Goal: Information Seeking & Learning: Learn about a topic

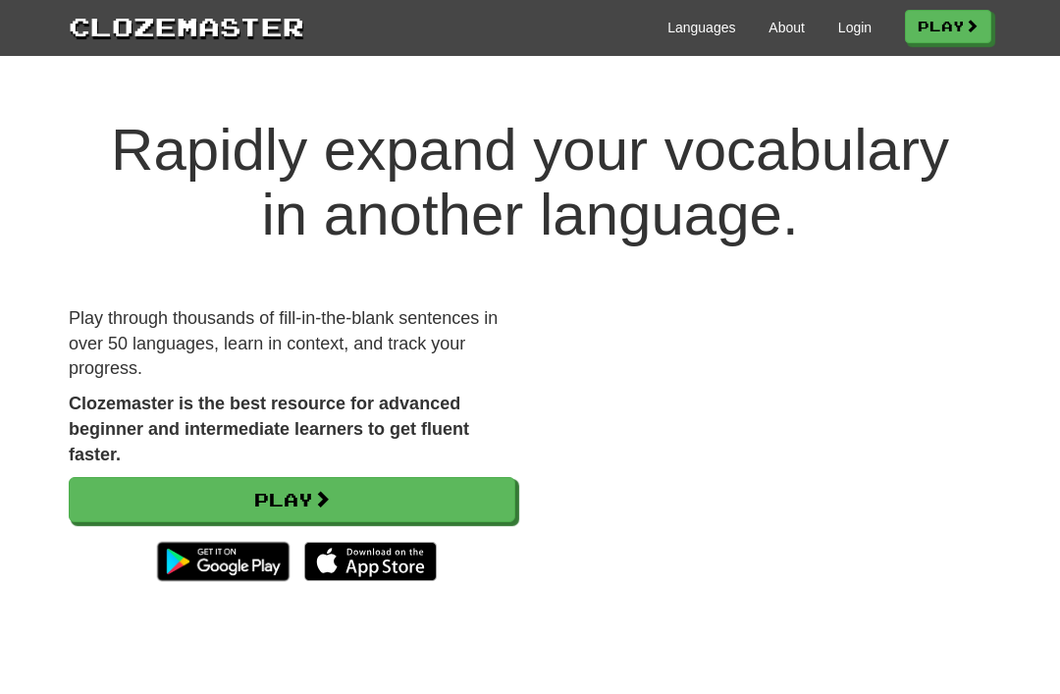
click at [838, 35] on link "Login" at bounding box center [854, 28] width 33 height 20
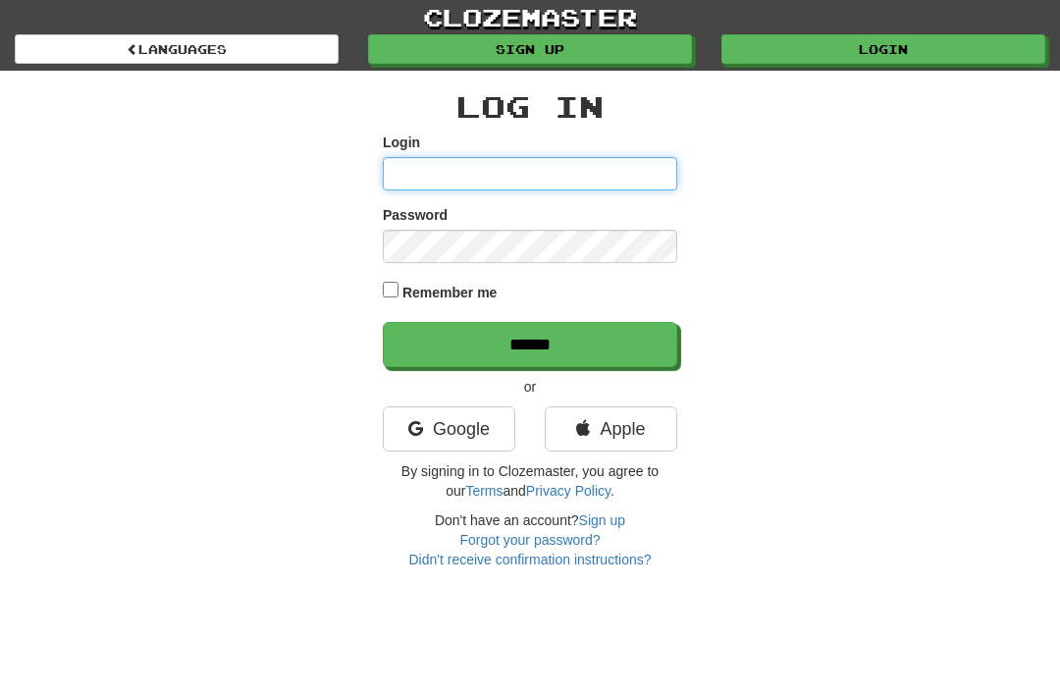
type input "*******"
click at [530, 342] on input "******" at bounding box center [530, 344] width 294 height 45
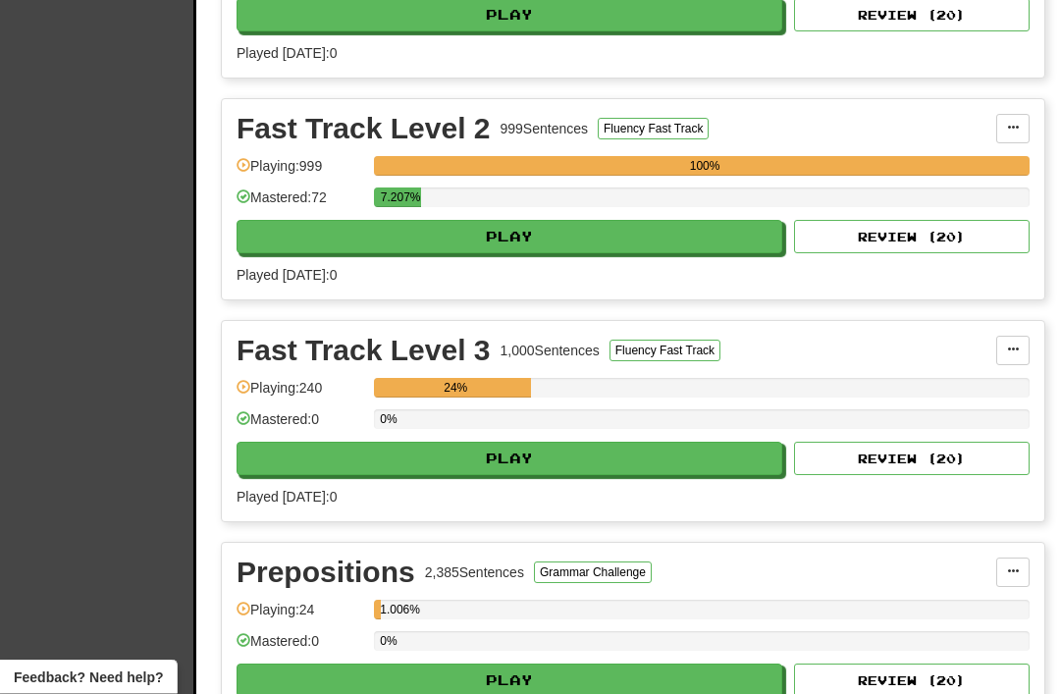
scroll to position [1054, 0]
click at [418, 458] on button "Play" at bounding box center [508, 457] width 545 height 33
select select "**"
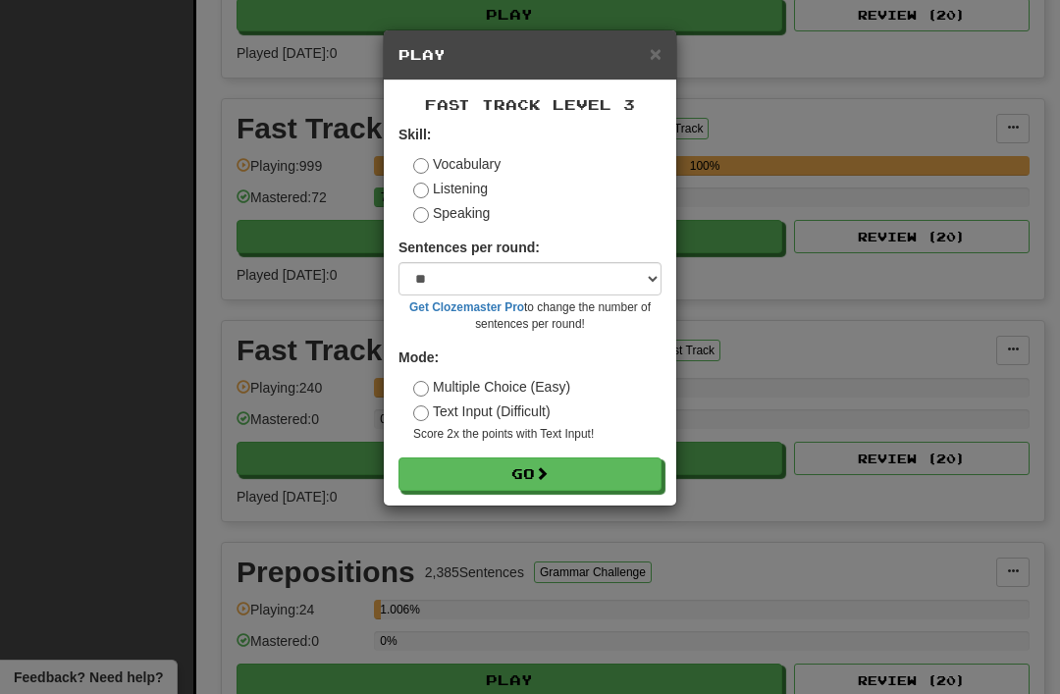
click at [515, 469] on button "Go" at bounding box center [529, 473] width 263 height 33
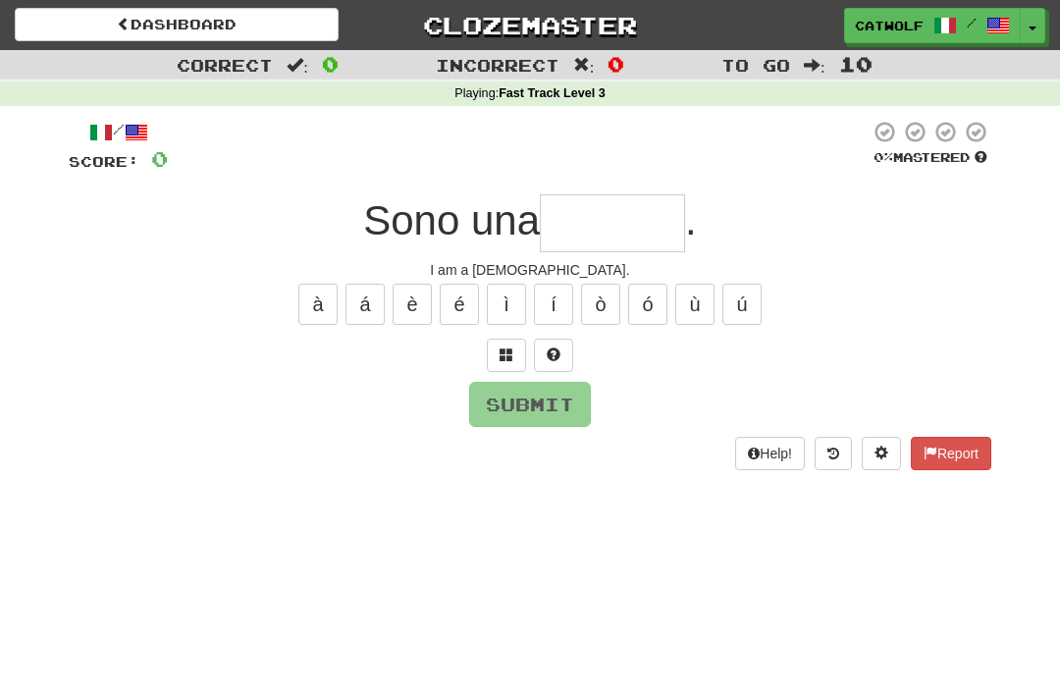
click at [503, 350] on span at bounding box center [506, 354] width 14 height 14
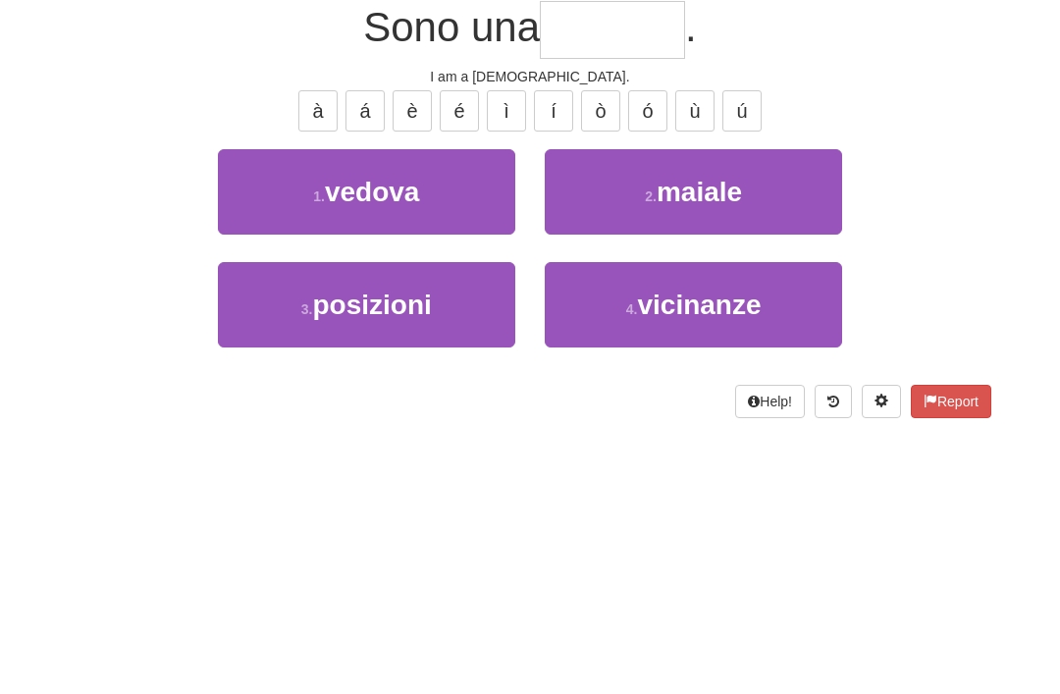
click at [330, 370] on span "vedova" at bounding box center [372, 385] width 95 height 30
type input "******"
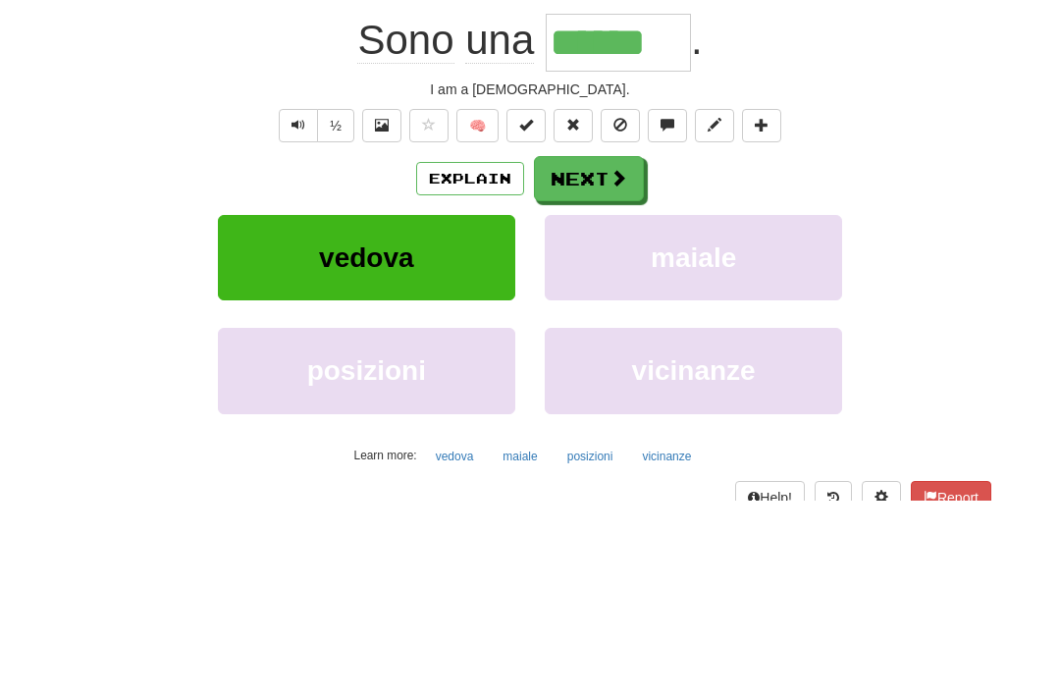
scroll to position [193, 0]
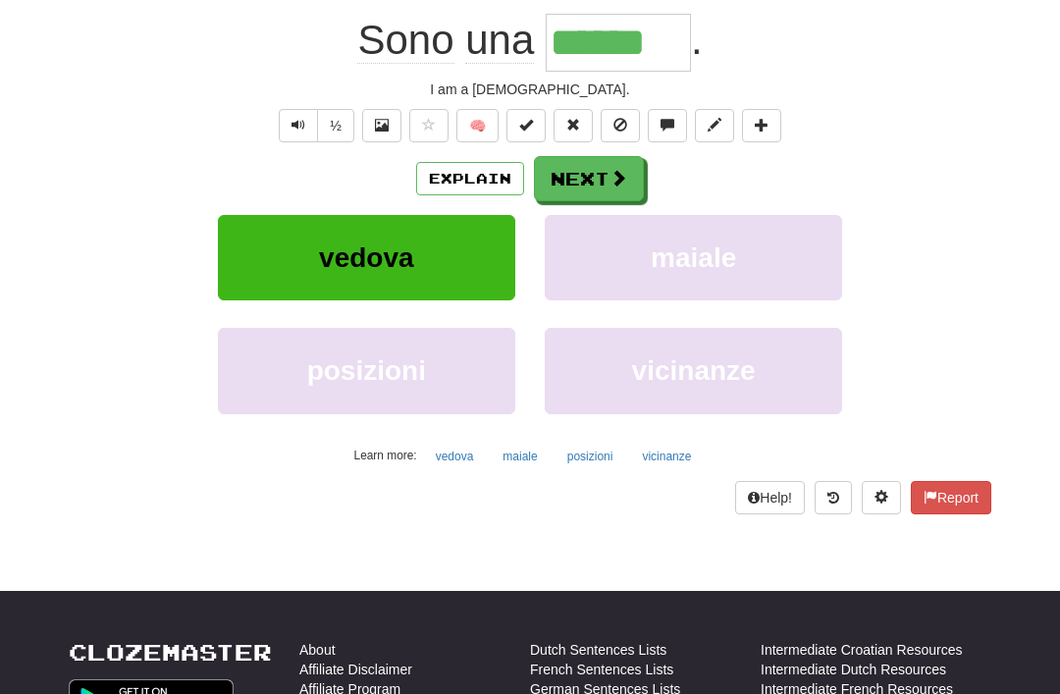
click at [597, 166] on button "Next" at bounding box center [589, 178] width 110 height 45
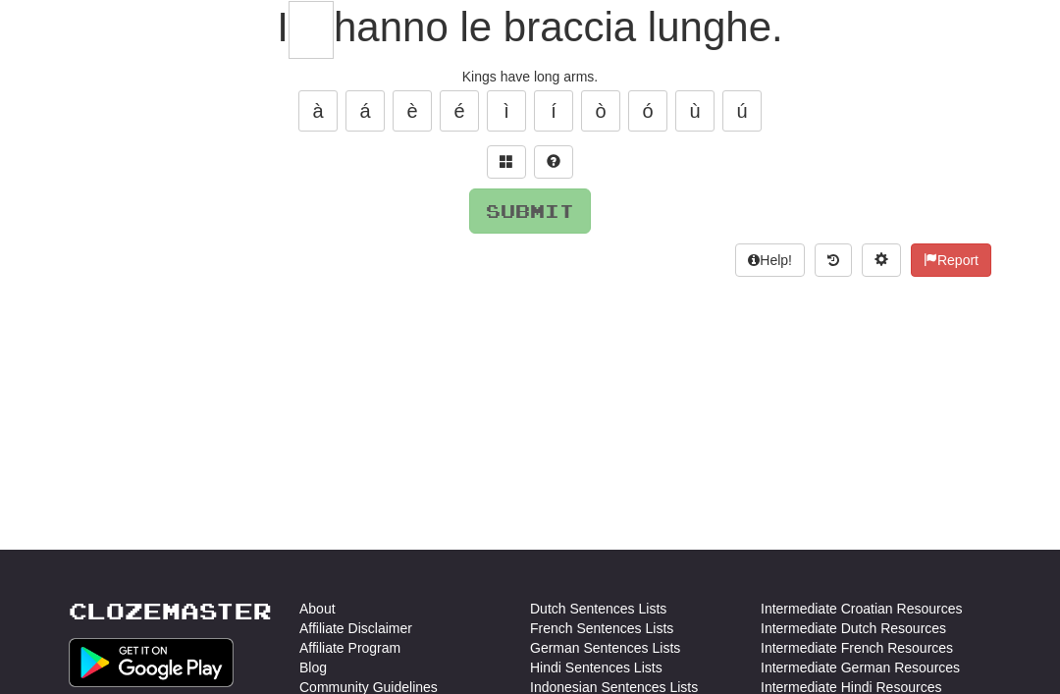
click at [506, 161] on span at bounding box center [506, 161] width 14 height 14
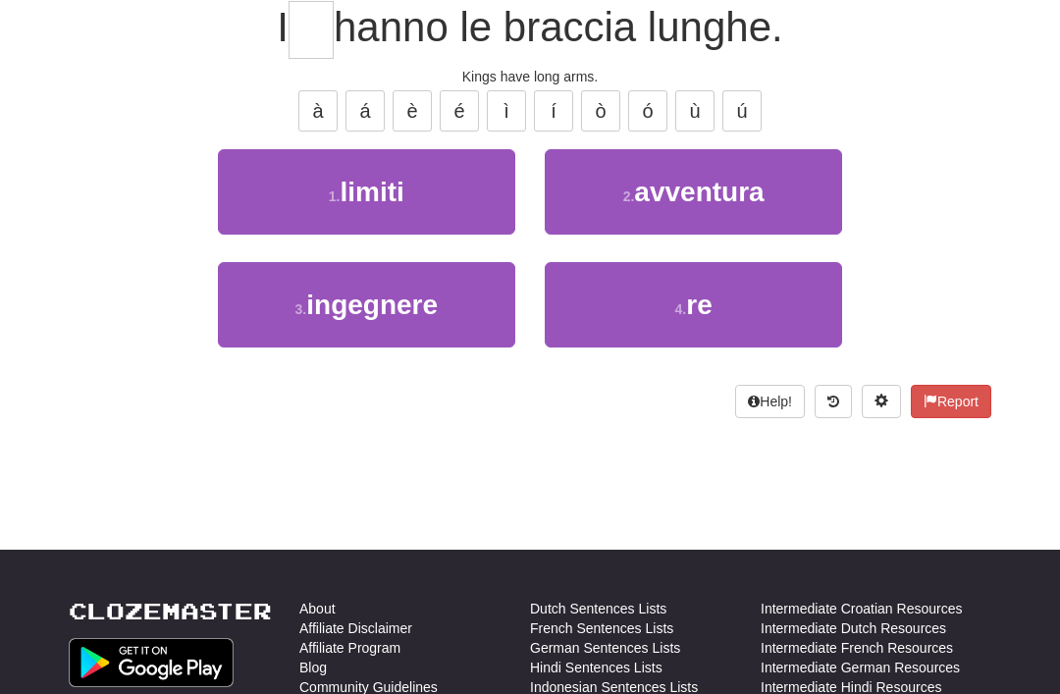
click at [619, 304] on button "4 . re" at bounding box center [693, 304] width 297 height 85
type input "**"
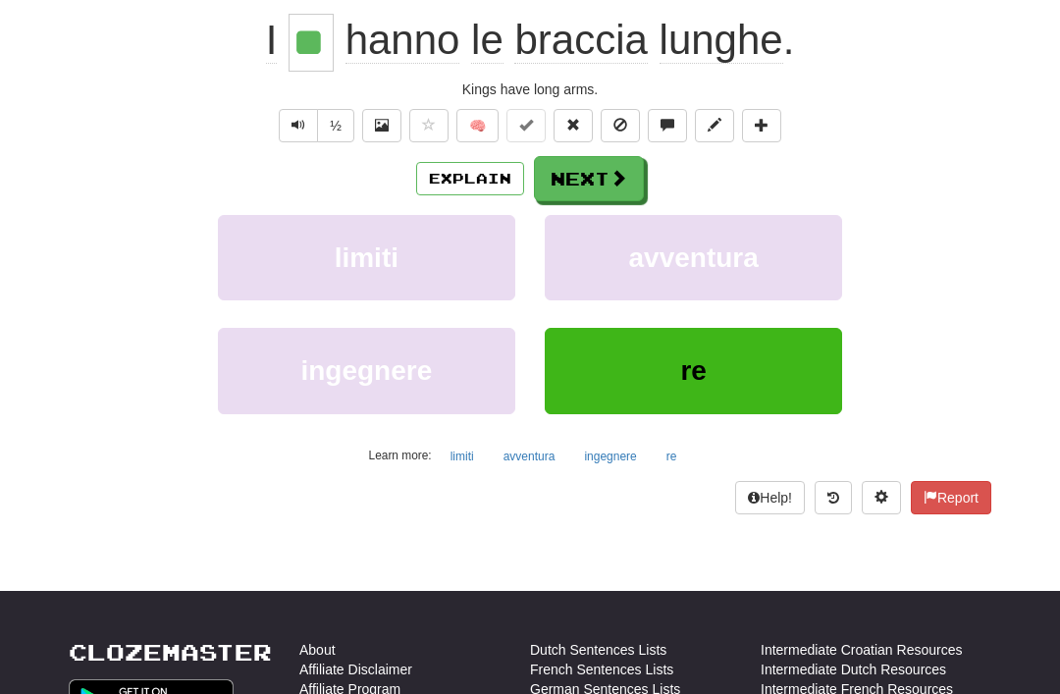
click at [586, 170] on button "Next" at bounding box center [589, 178] width 110 height 45
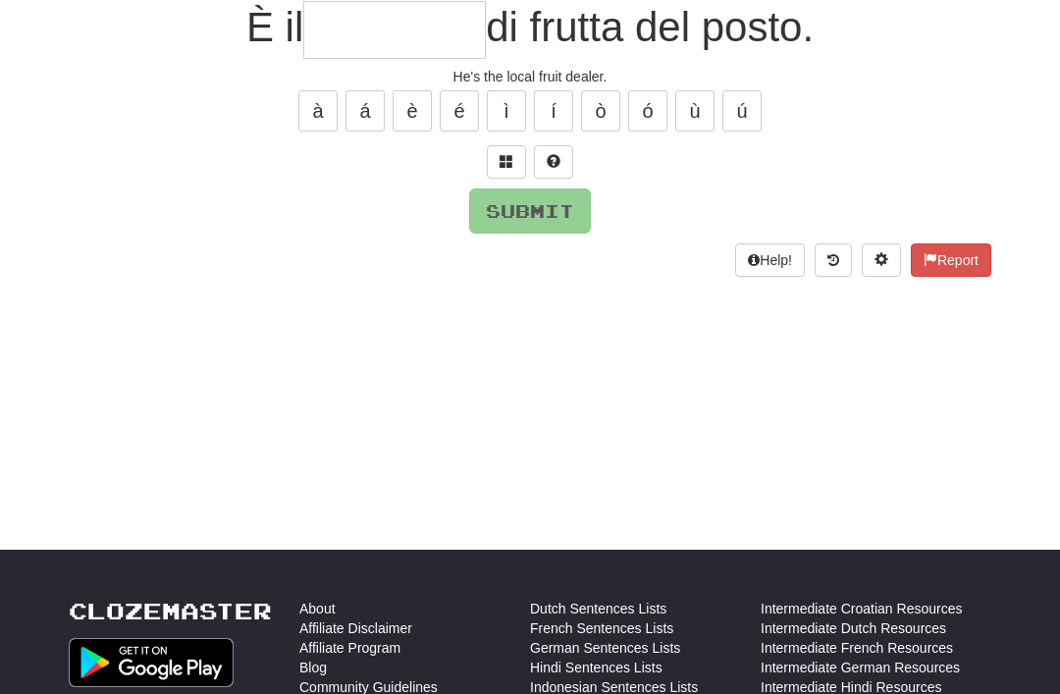
click at [507, 158] on span at bounding box center [506, 161] width 14 height 14
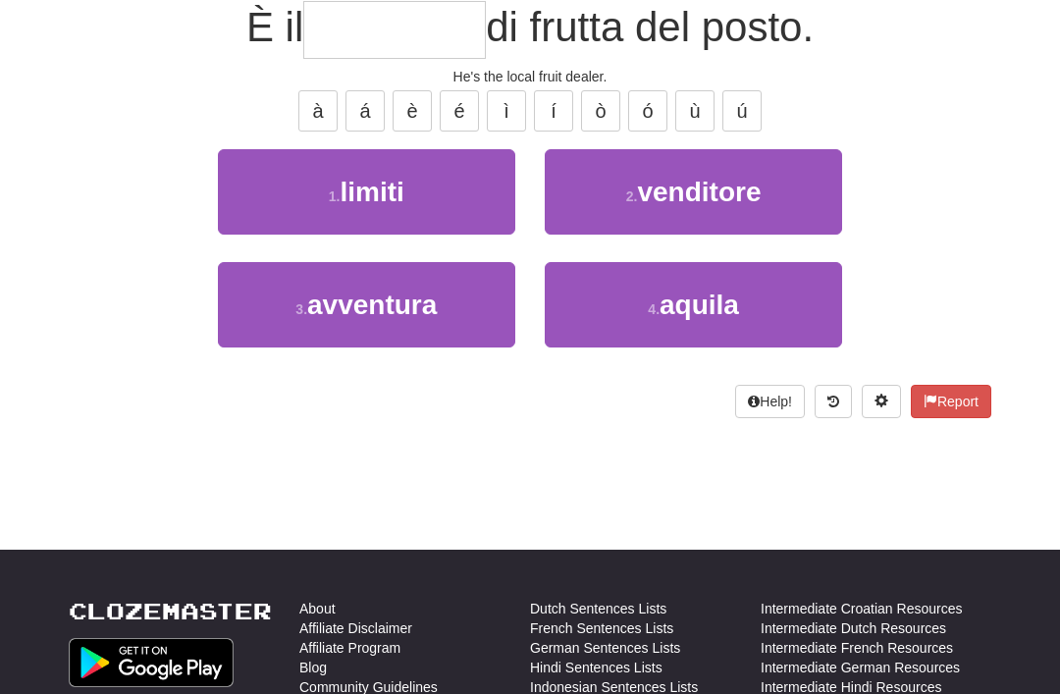
click at [628, 193] on small "2 ." at bounding box center [632, 196] width 12 height 16
type input "*********"
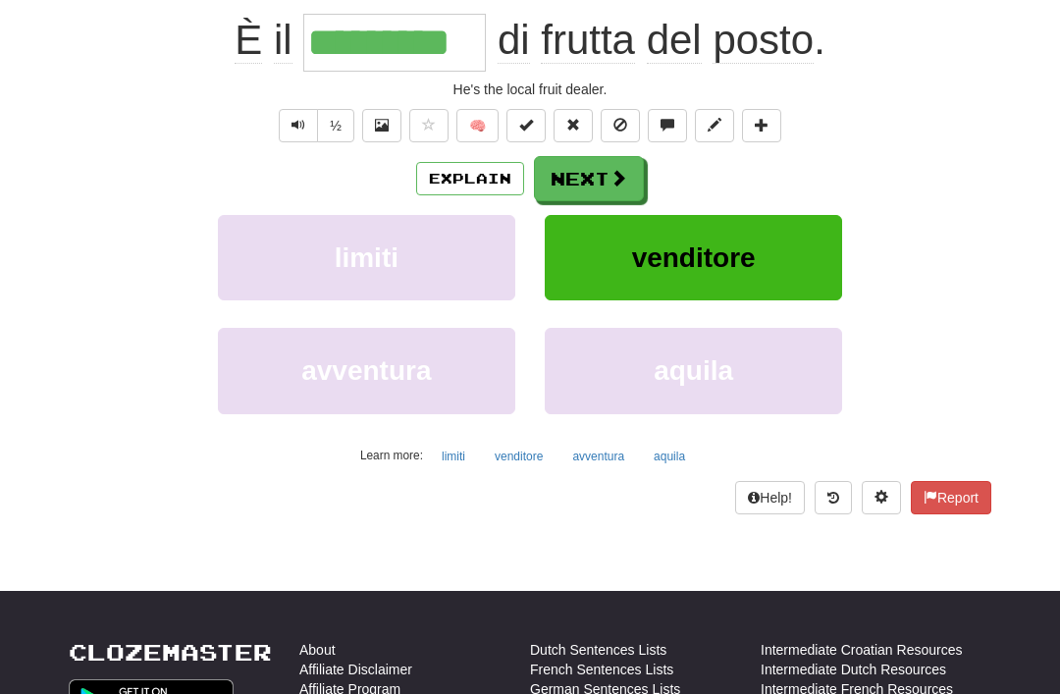
click at [582, 182] on button "Next" at bounding box center [589, 178] width 110 height 45
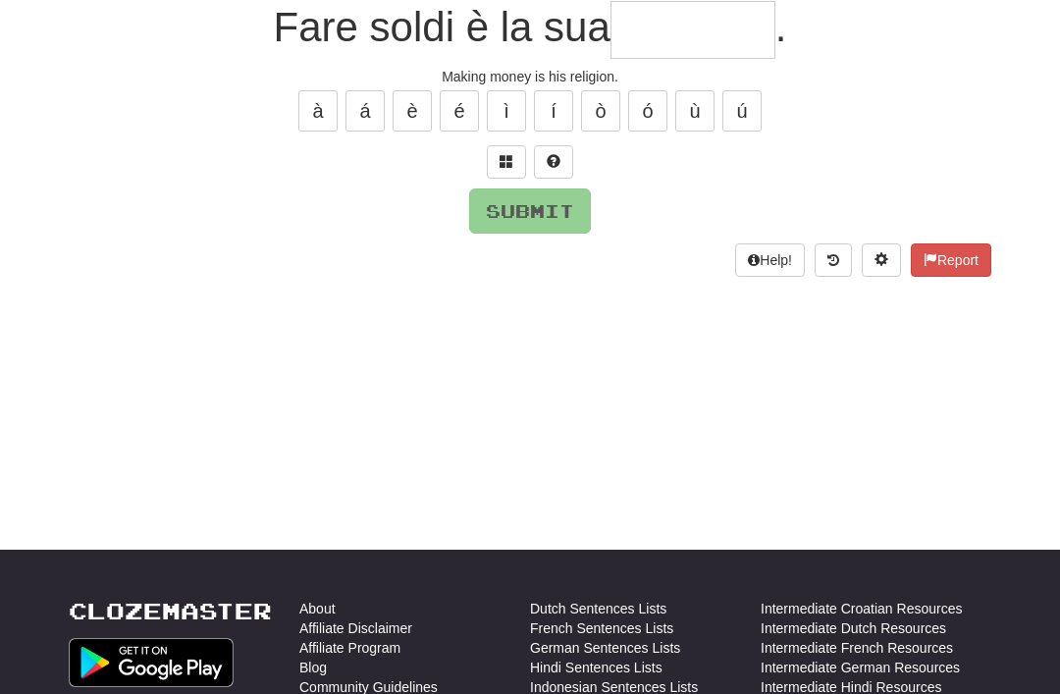
click at [503, 157] on span at bounding box center [506, 161] width 14 height 14
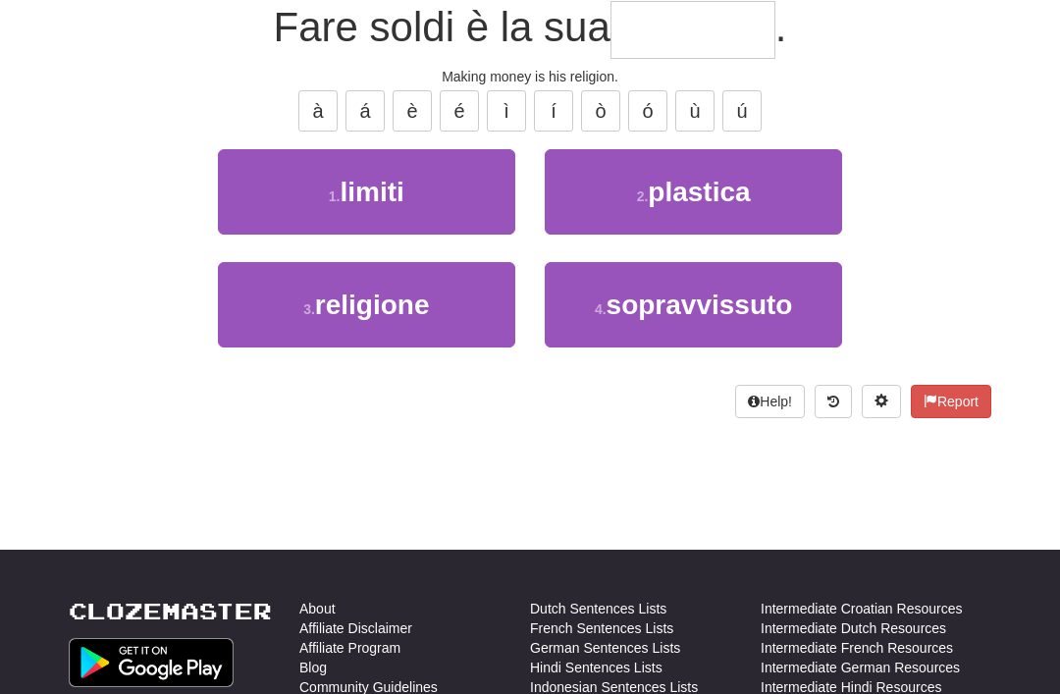
click at [382, 295] on span "religione" at bounding box center [372, 304] width 115 height 30
type input "*********"
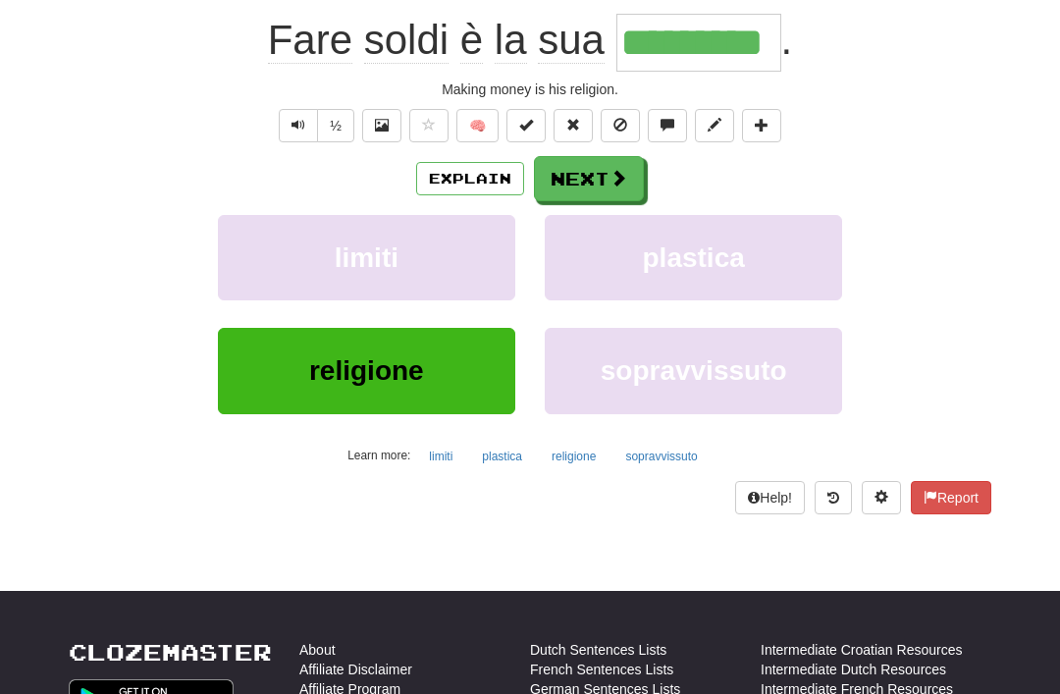
click at [589, 169] on button "Next" at bounding box center [589, 178] width 110 height 45
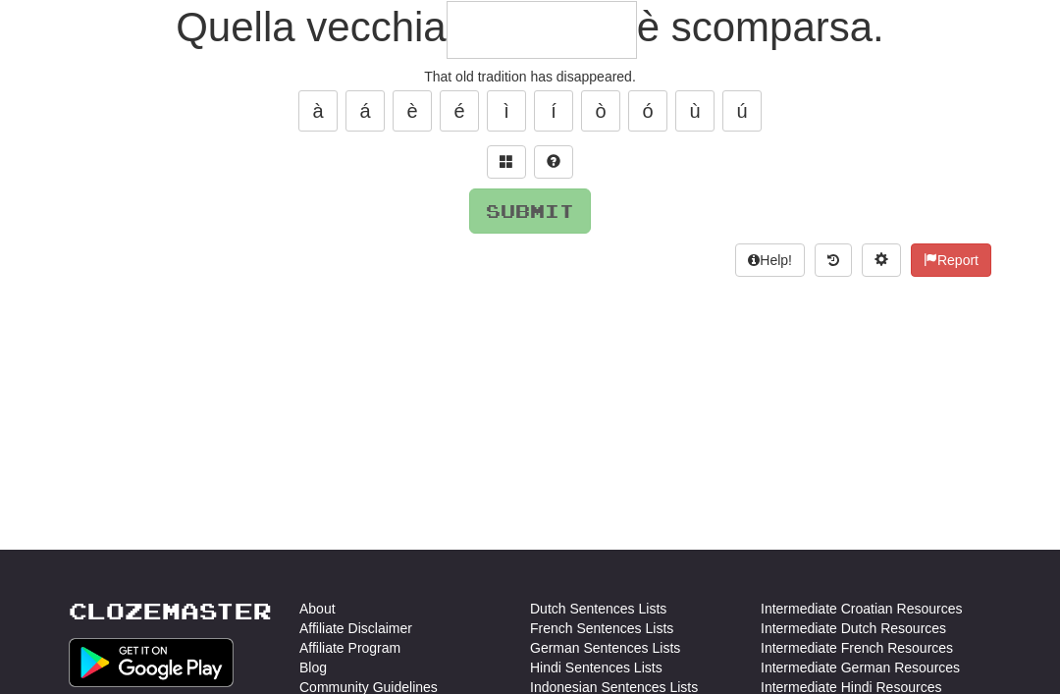
click at [500, 161] on span at bounding box center [506, 161] width 14 height 14
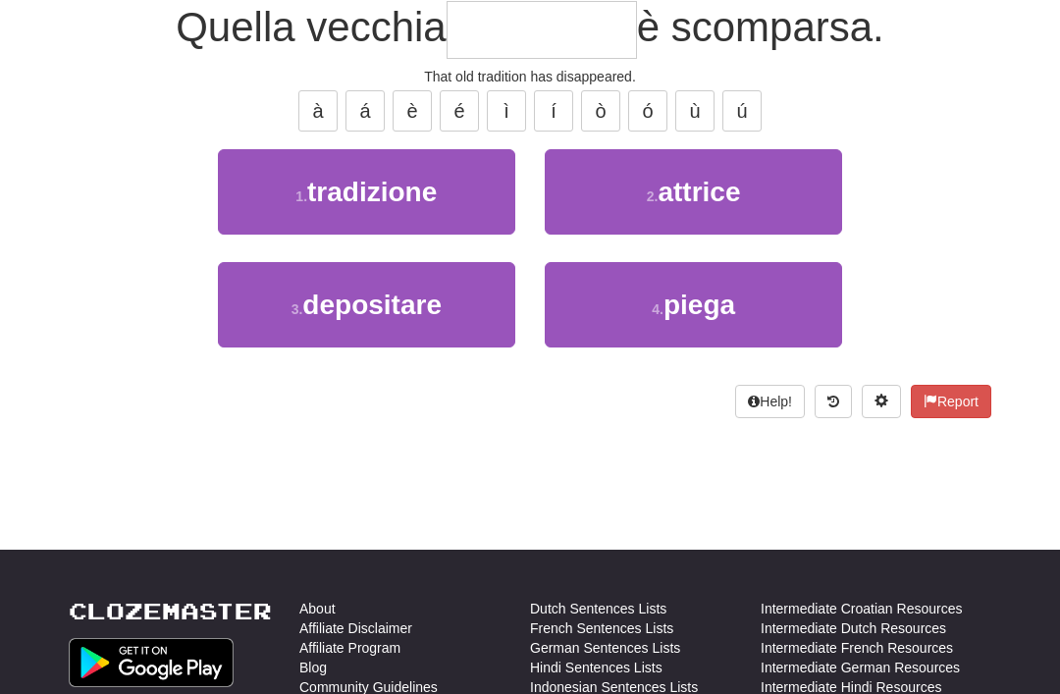
click at [397, 181] on span "tradizione" at bounding box center [372, 192] width 130 height 30
type input "**********"
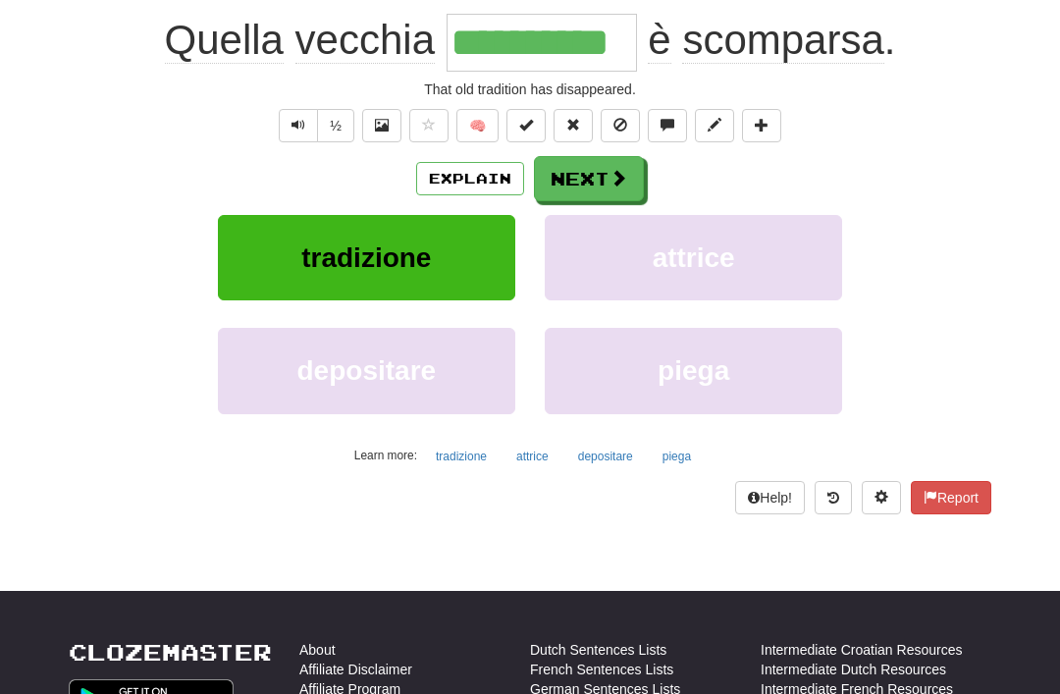
click at [579, 179] on button "Next" at bounding box center [589, 178] width 110 height 45
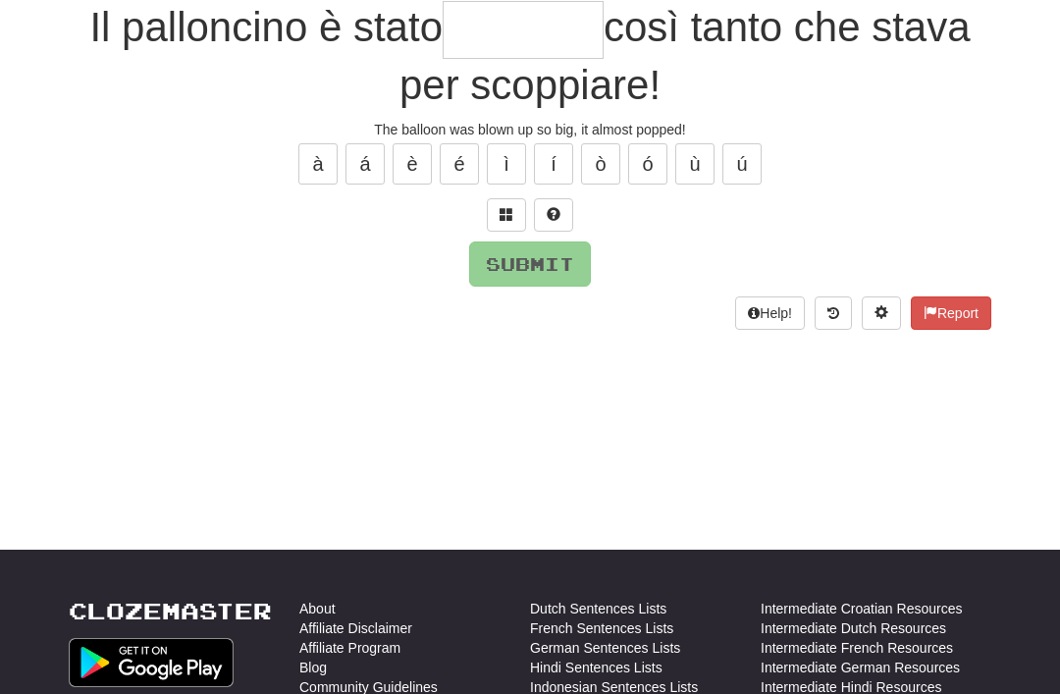
click at [492, 198] on button at bounding box center [506, 214] width 39 height 33
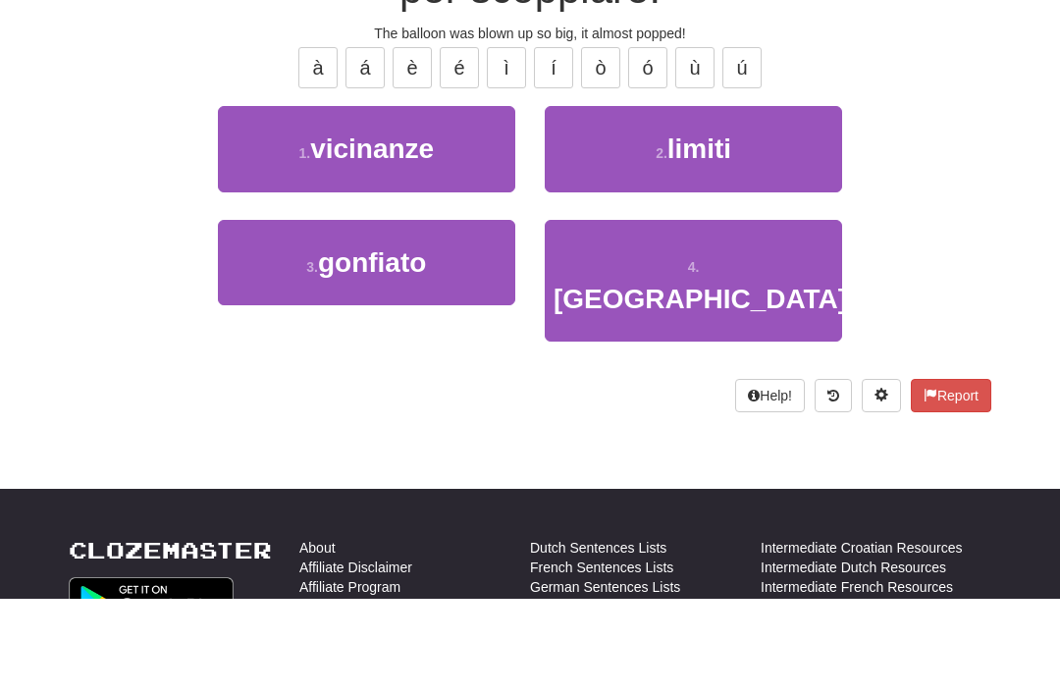
click at [315, 316] on button "3 . gonfiato" at bounding box center [366, 358] width 297 height 85
type input "********"
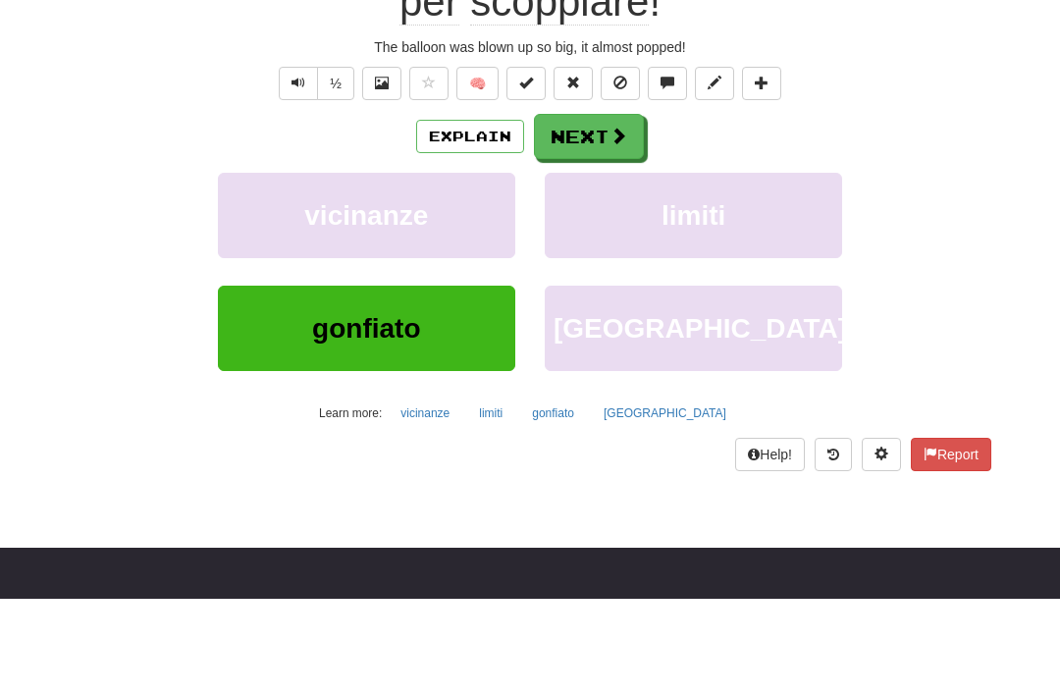
scroll to position [289, 0]
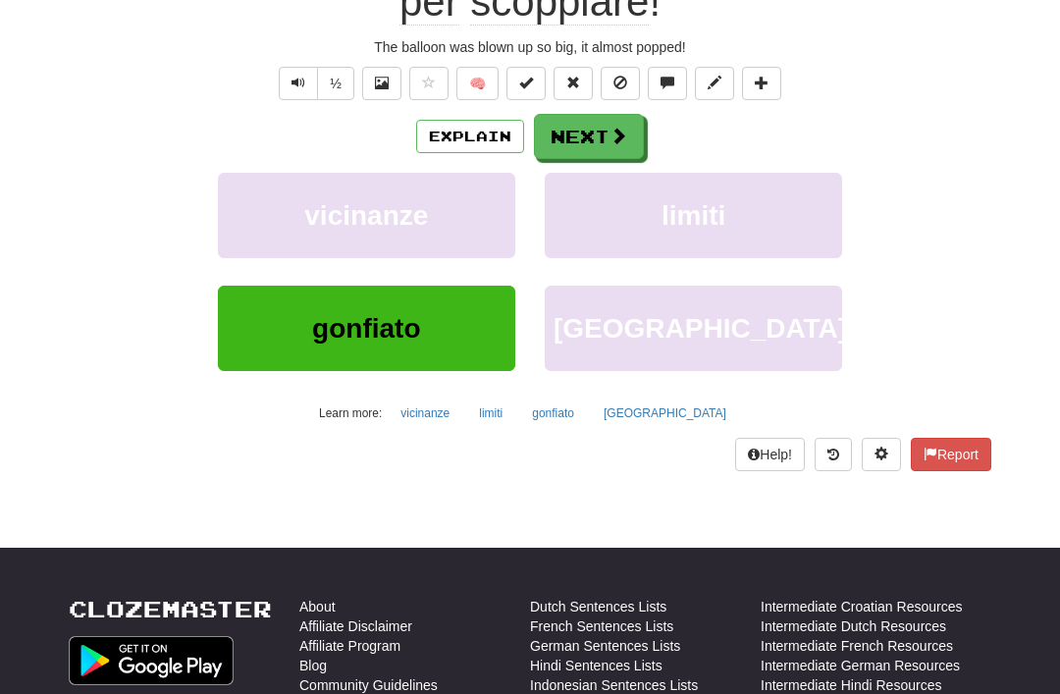
click at [586, 136] on button "Next" at bounding box center [589, 136] width 110 height 45
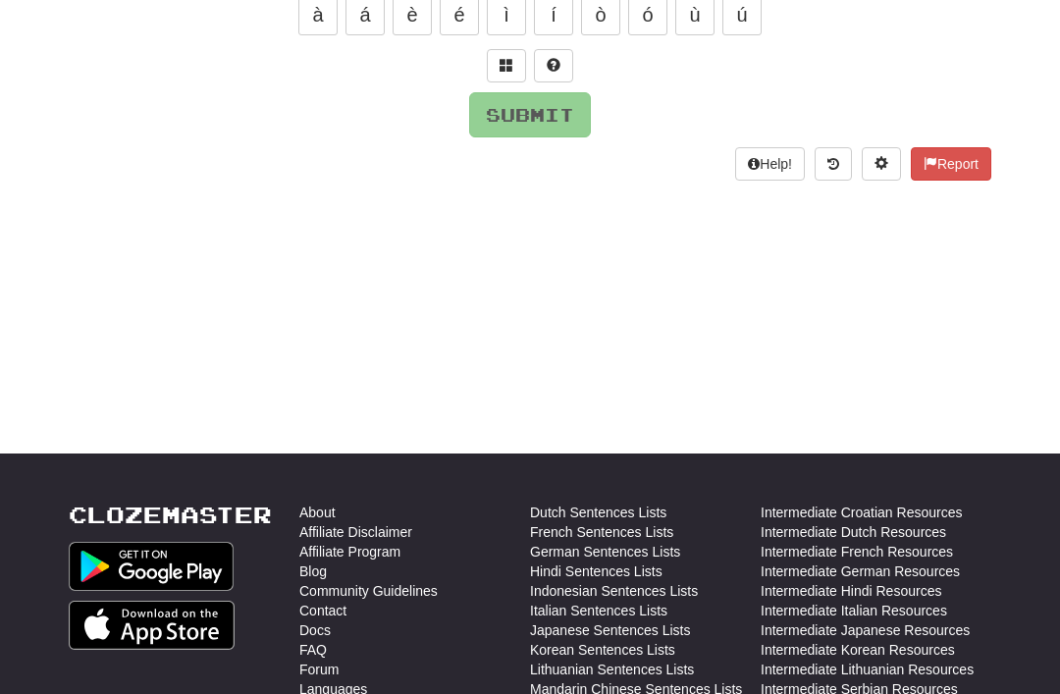
scroll to position [43, 0]
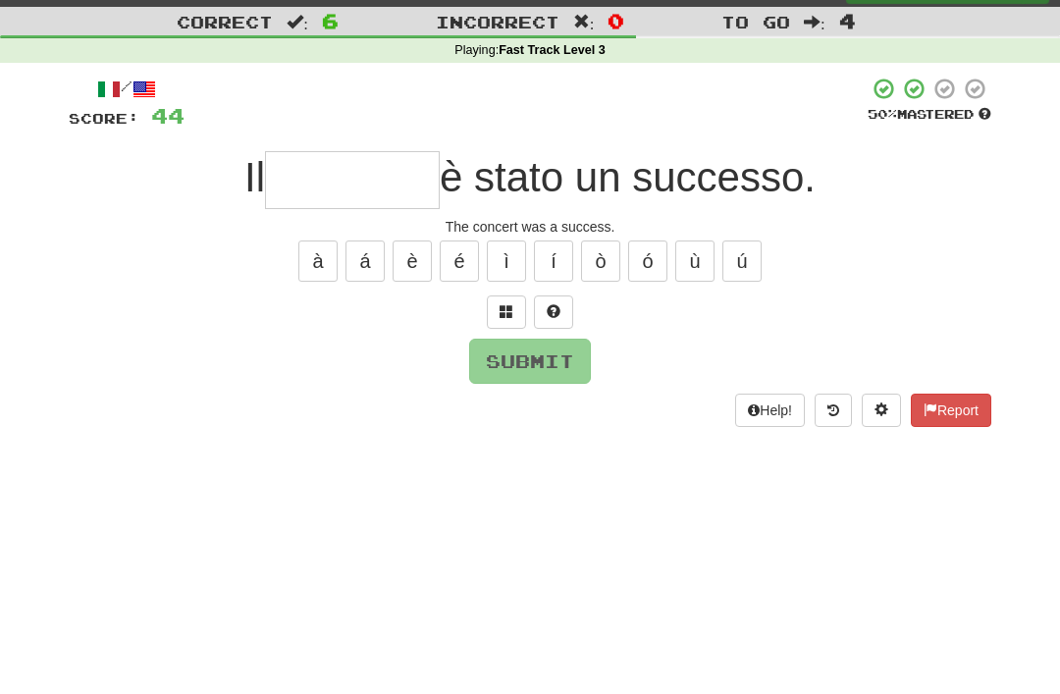
click at [501, 312] on span at bounding box center [506, 311] width 14 height 14
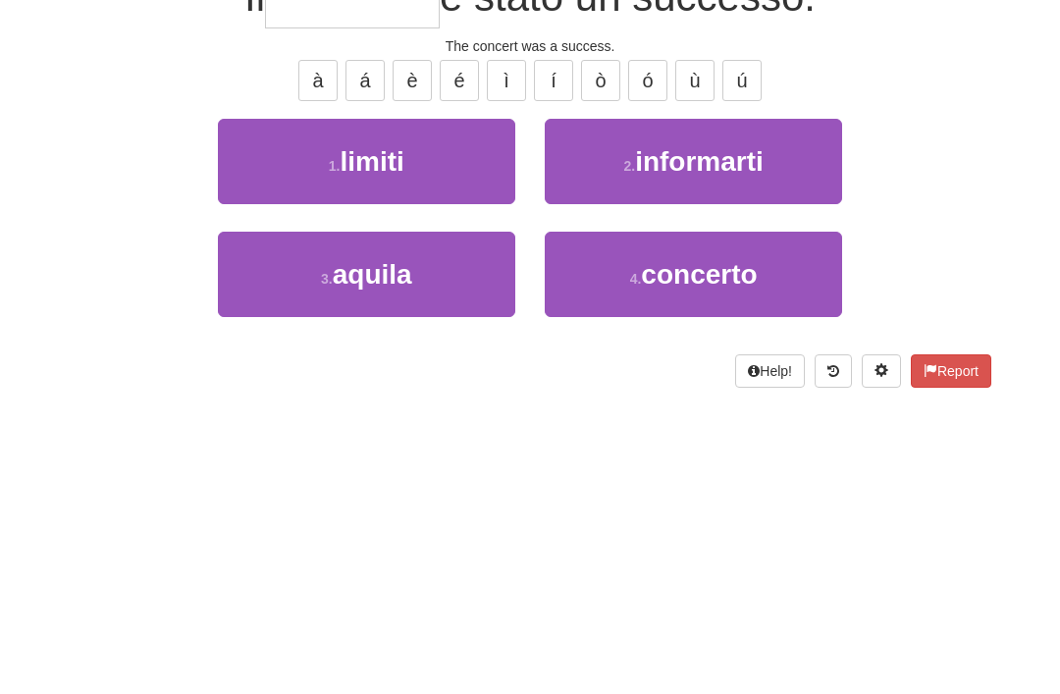
click at [613, 412] on button "4 . concerto" at bounding box center [693, 454] width 297 height 85
type input "********"
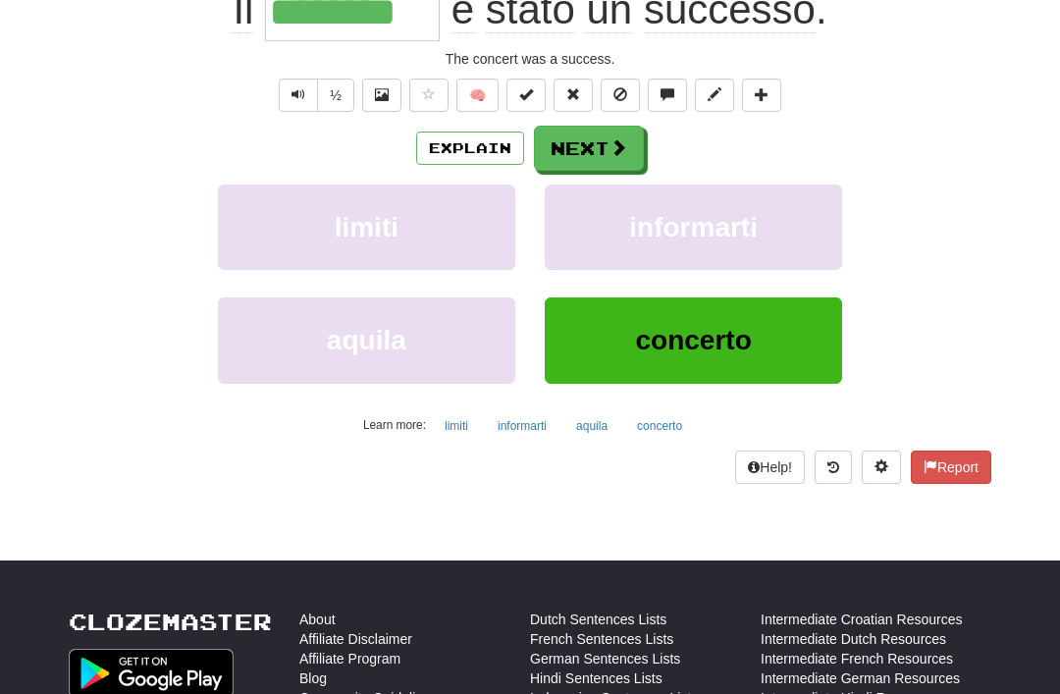
click at [585, 150] on button "Next" at bounding box center [589, 148] width 110 height 45
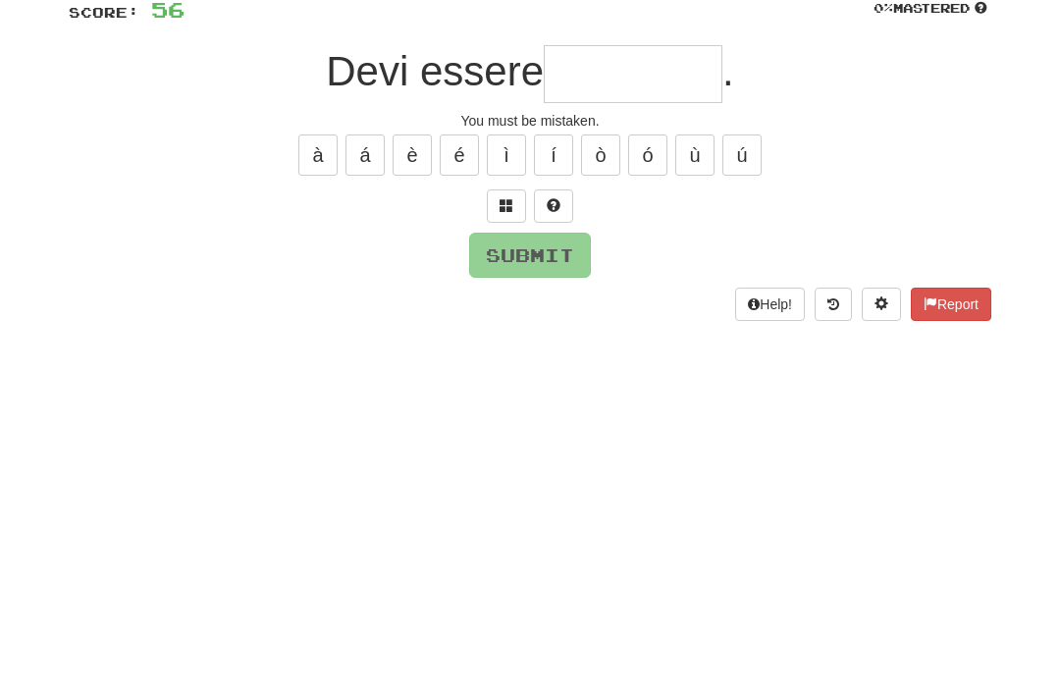
click at [507, 304] on span at bounding box center [506, 311] width 14 height 14
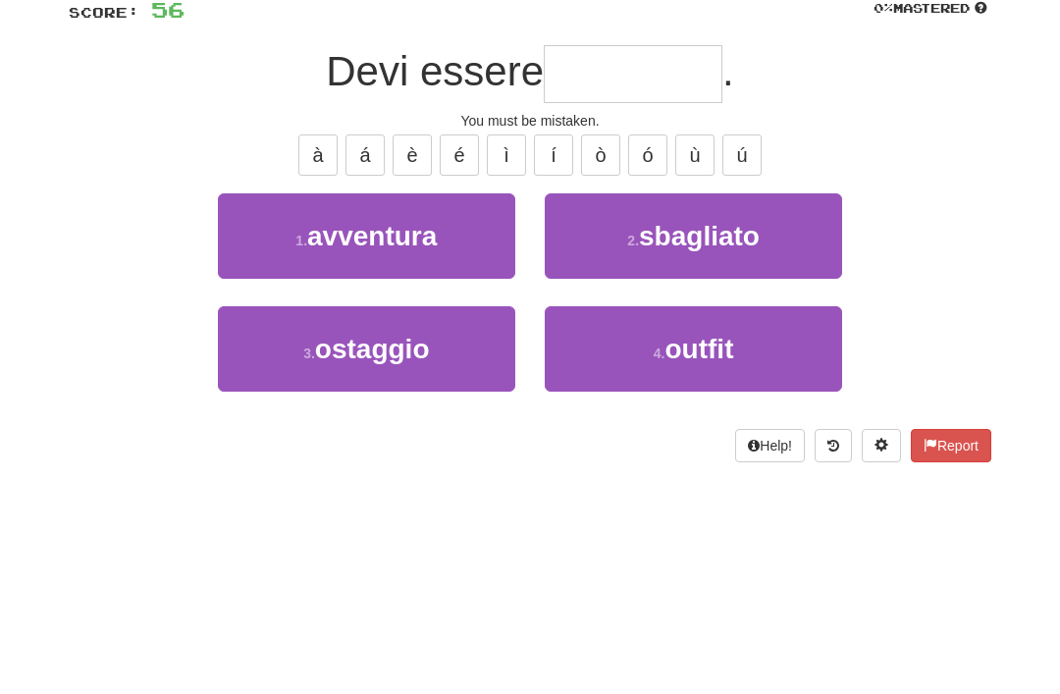
click at [613, 299] on button "2 . sbagliato" at bounding box center [693, 341] width 297 height 85
type input "*********"
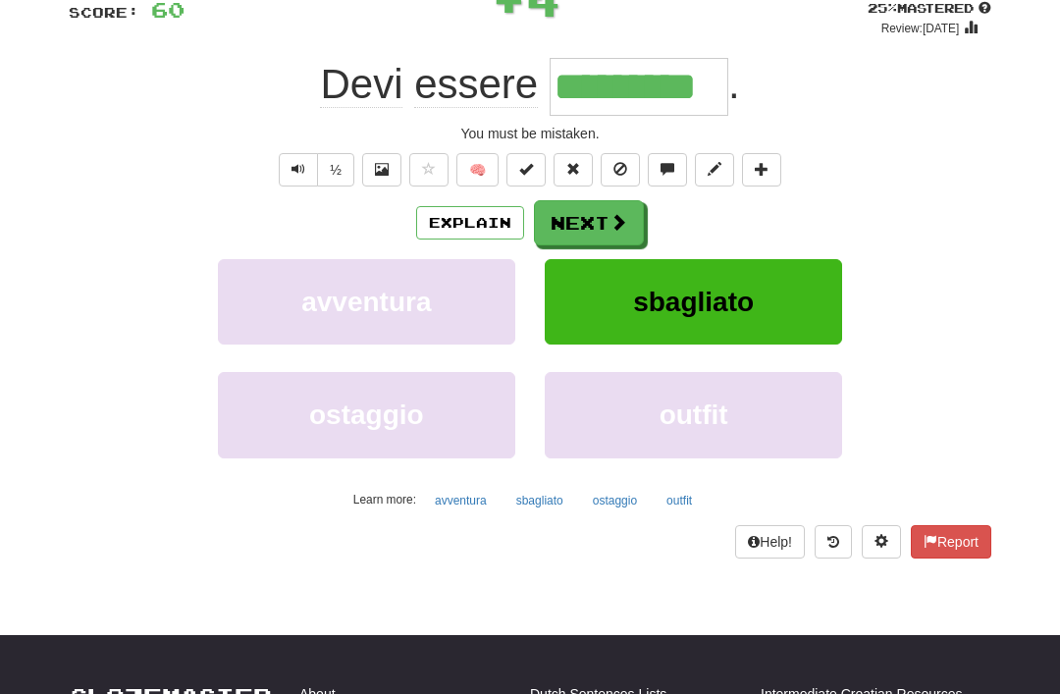
click at [576, 212] on button "Next" at bounding box center [589, 222] width 110 height 45
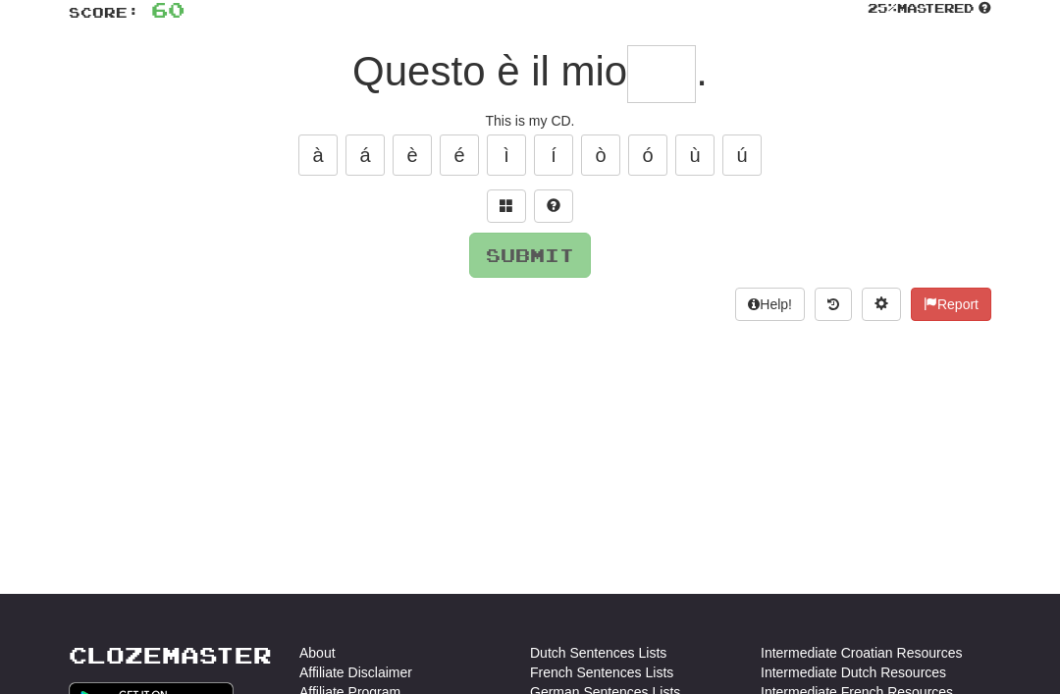
scroll to position [148, 0]
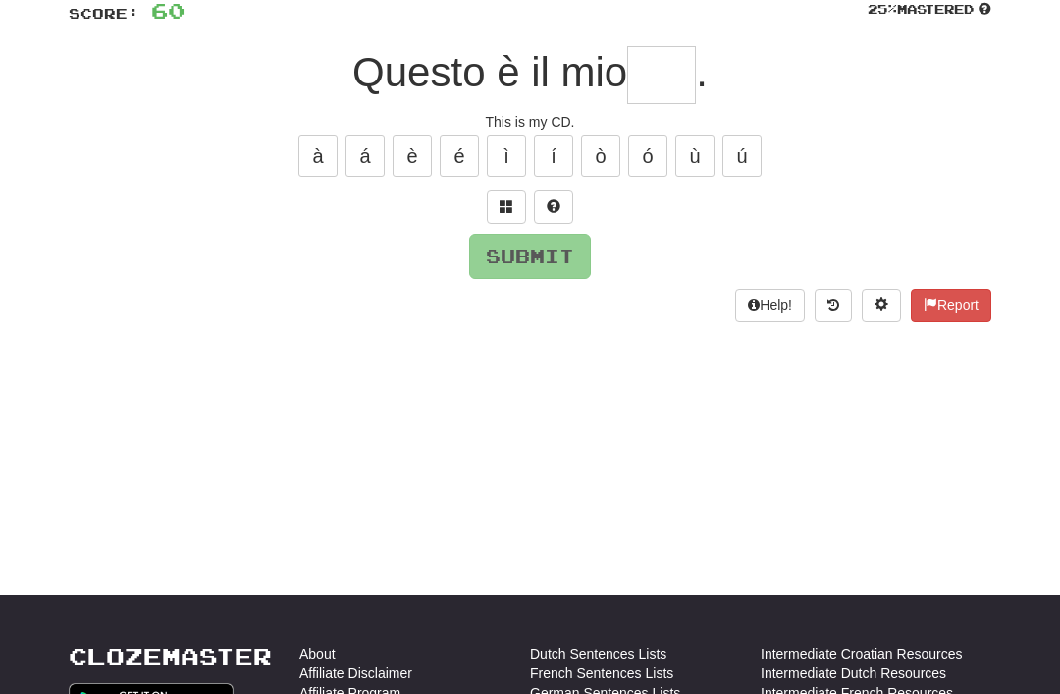
click at [499, 208] on span at bounding box center [506, 206] width 14 height 14
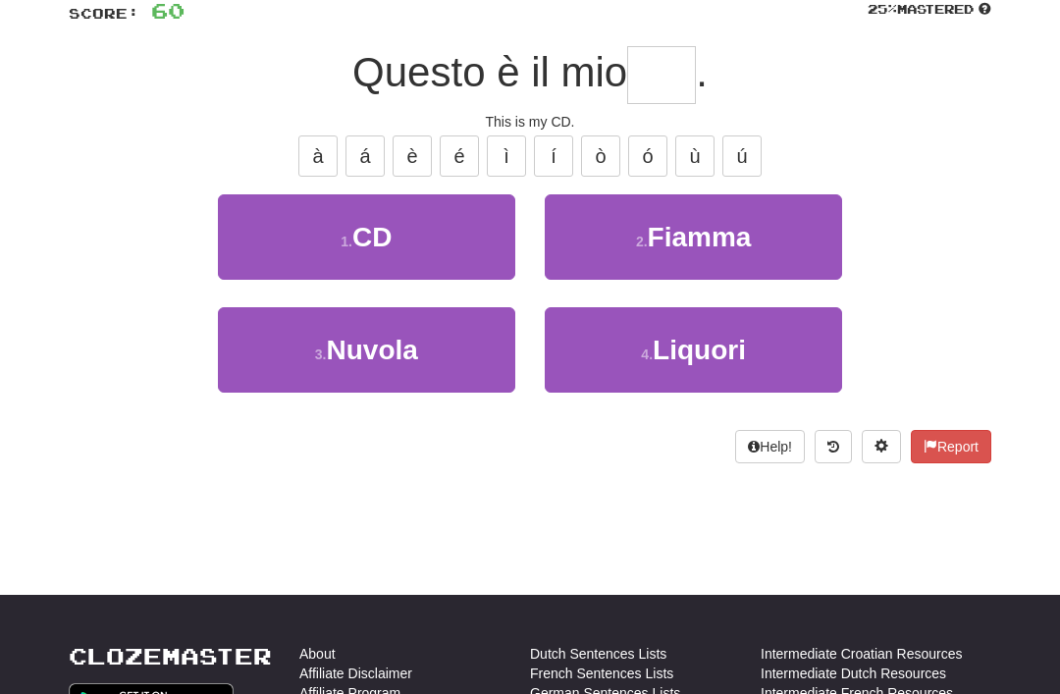
click at [341, 240] on small "1 ." at bounding box center [346, 242] width 12 height 16
type input "**"
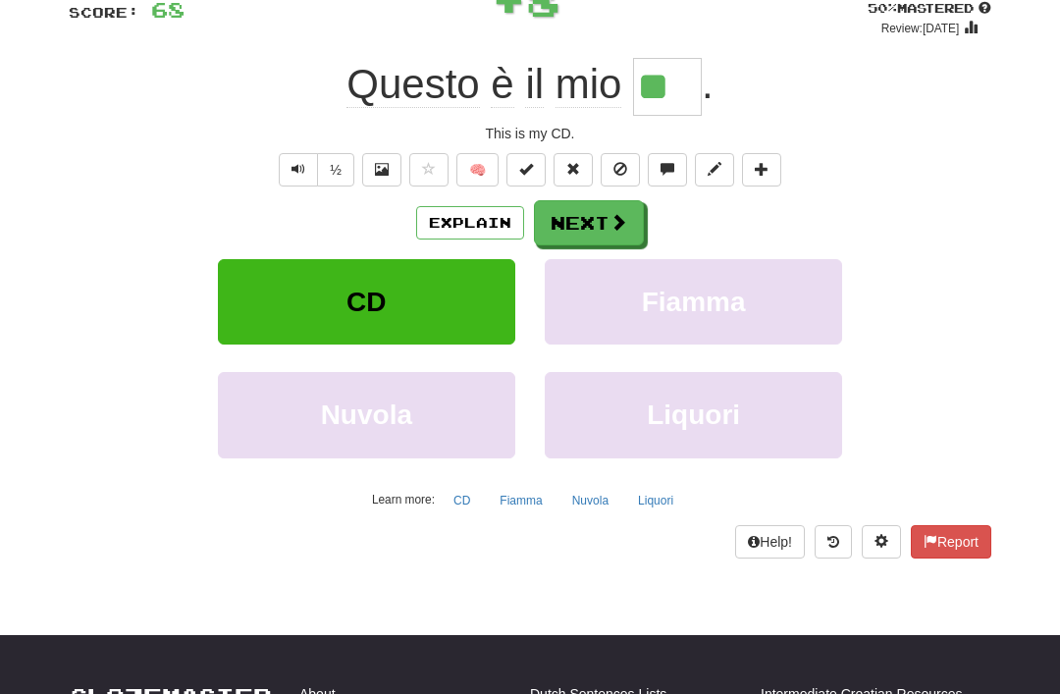
click at [588, 218] on button "Next" at bounding box center [589, 222] width 110 height 45
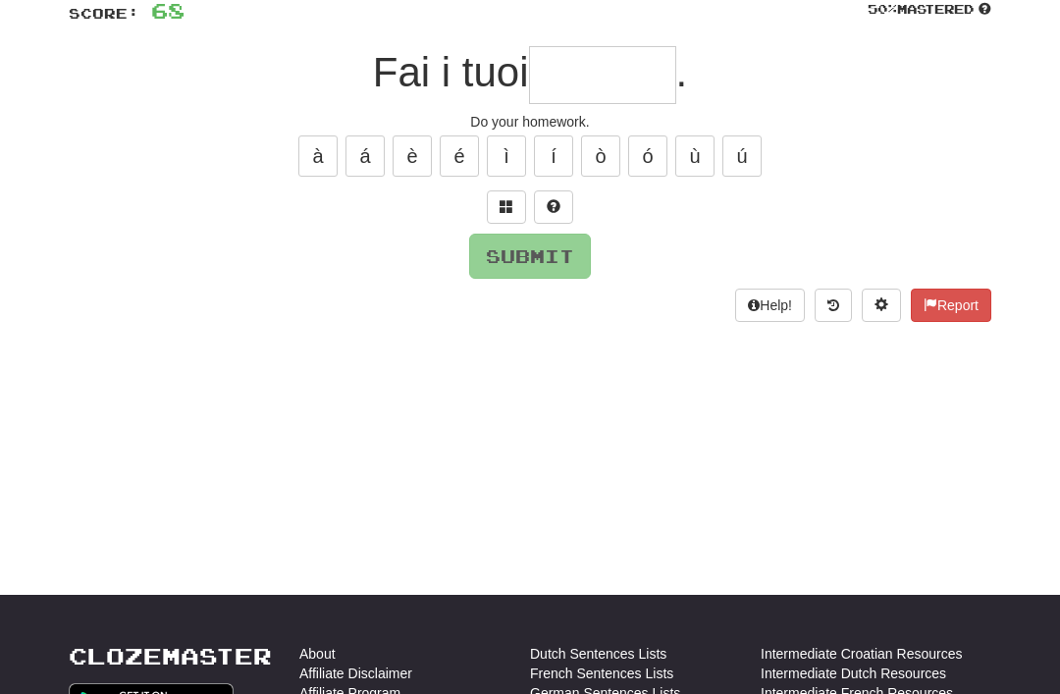
click at [502, 204] on span at bounding box center [506, 206] width 14 height 14
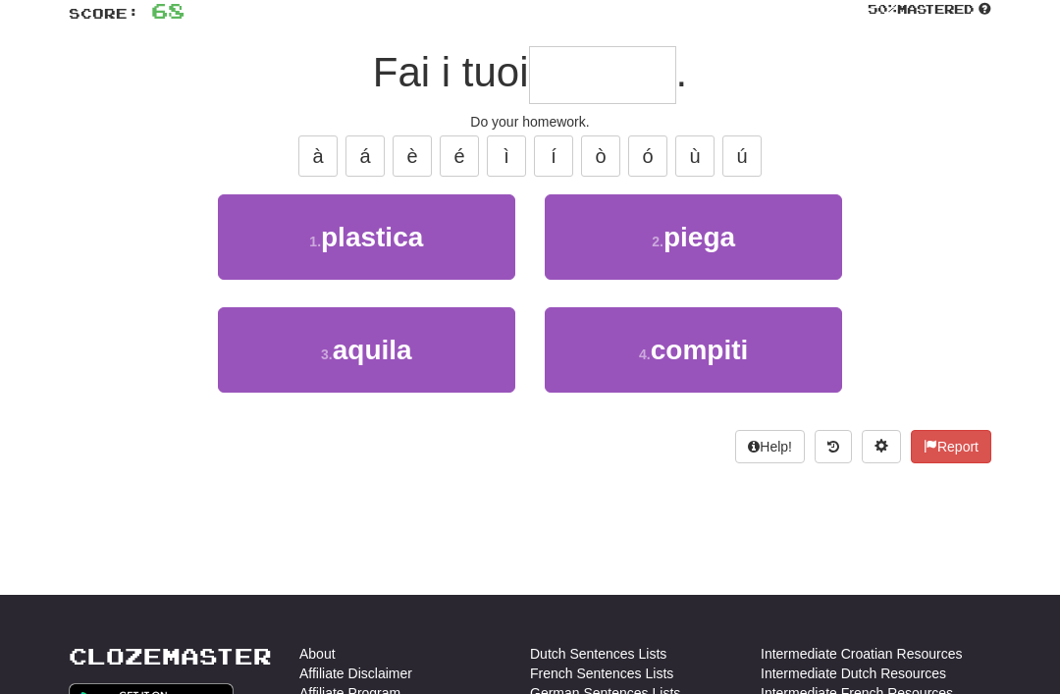
click at [610, 320] on button "4 . compiti" at bounding box center [693, 349] width 297 height 85
type input "*******"
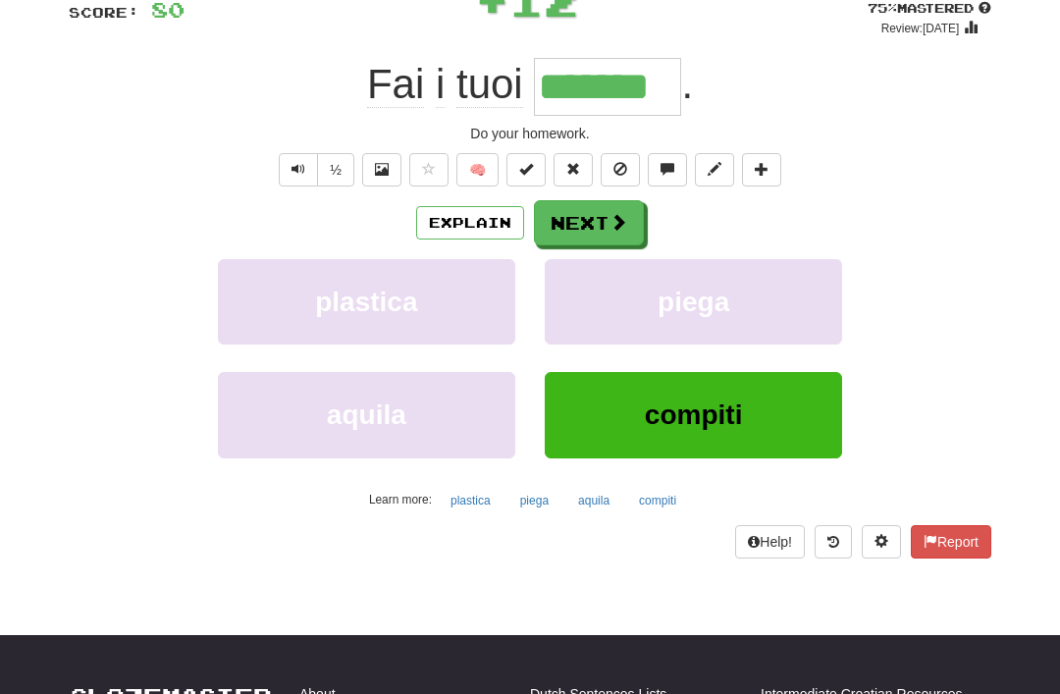
click at [573, 212] on button "Next" at bounding box center [589, 222] width 110 height 45
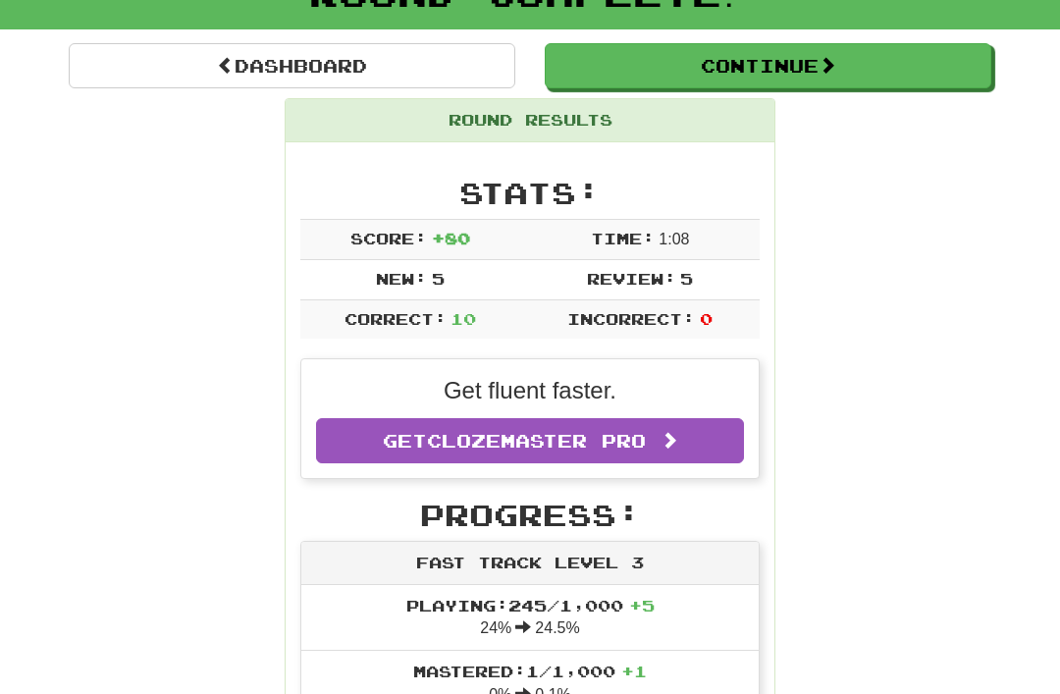
click at [269, 64] on link "Dashboard" at bounding box center [292, 65] width 446 height 45
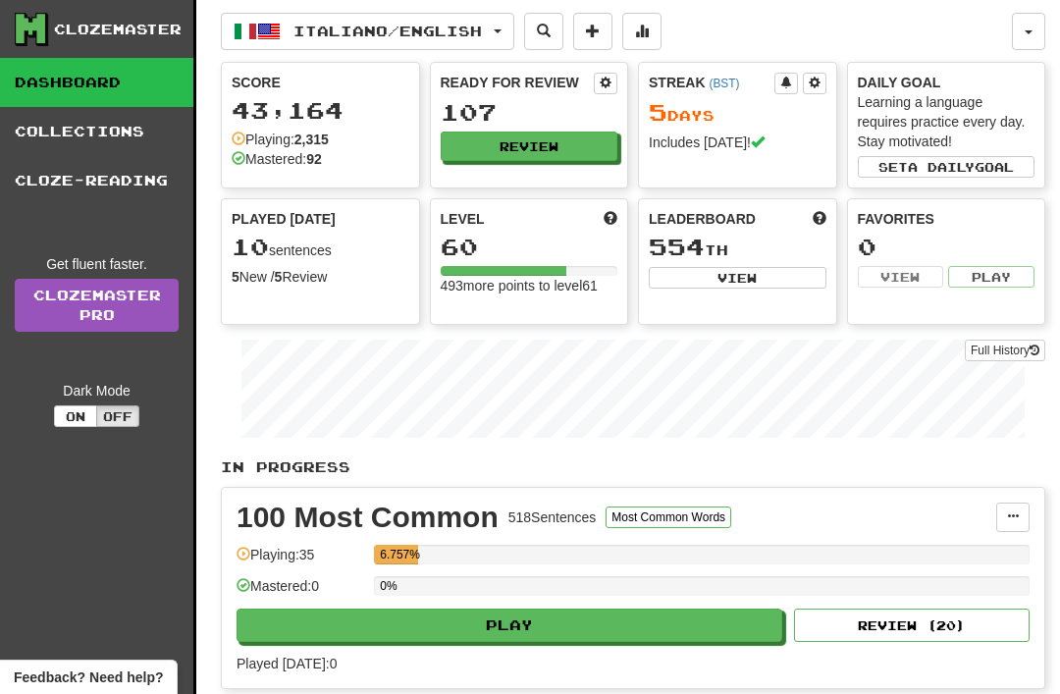
click at [512, 41] on button "Italiano / English" at bounding box center [367, 31] width 293 height 37
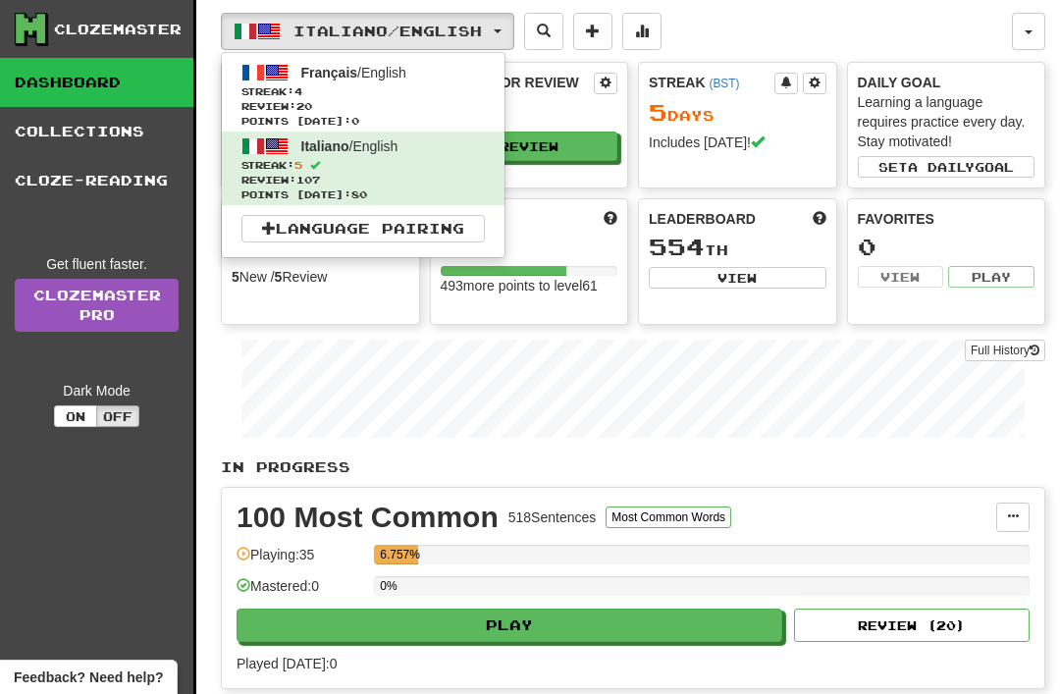
click at [302, 94] on span "4" at bounding box center [298, 91] width 8 height 12
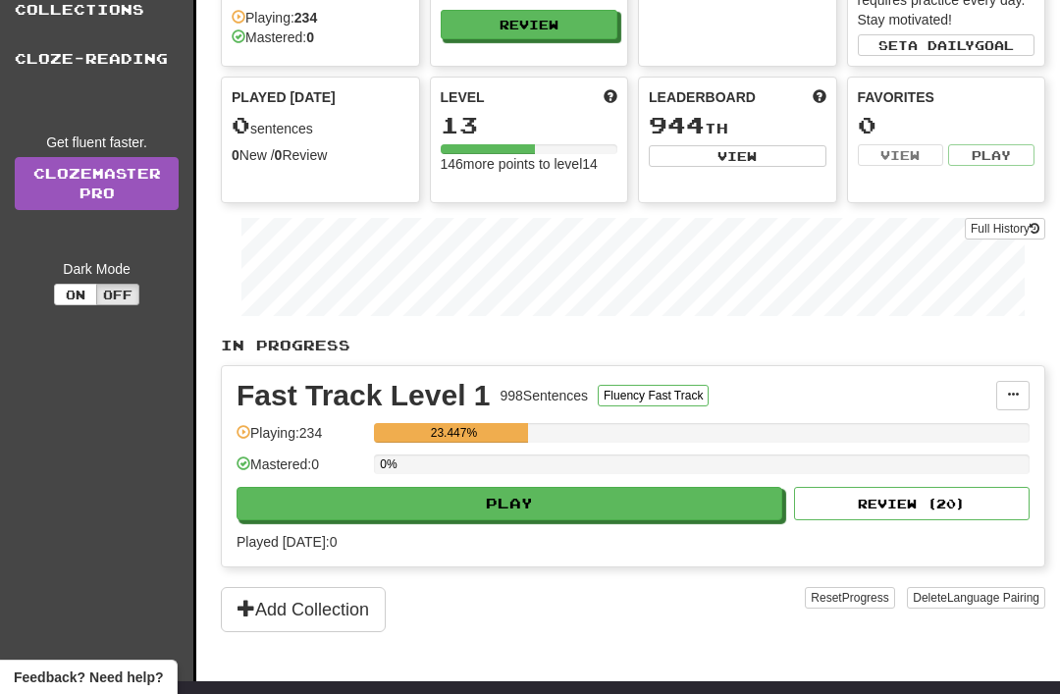
scroll to position [127, 0]
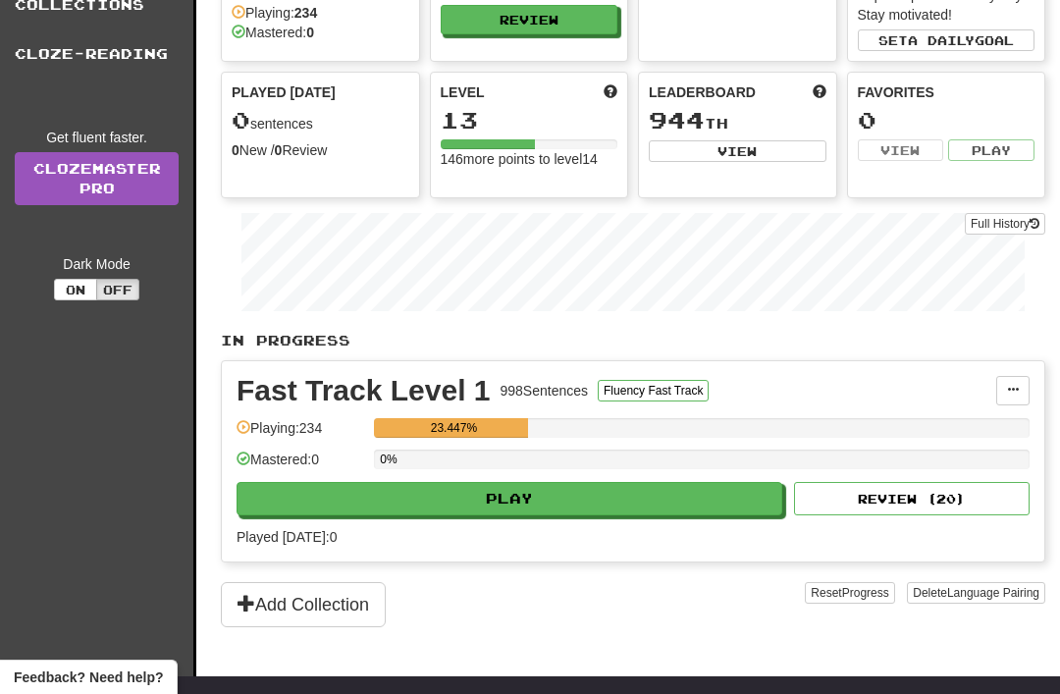
click at [401, 496] on button "Play" at bounding box center [508, 498] width 545 height 33
select select "**"
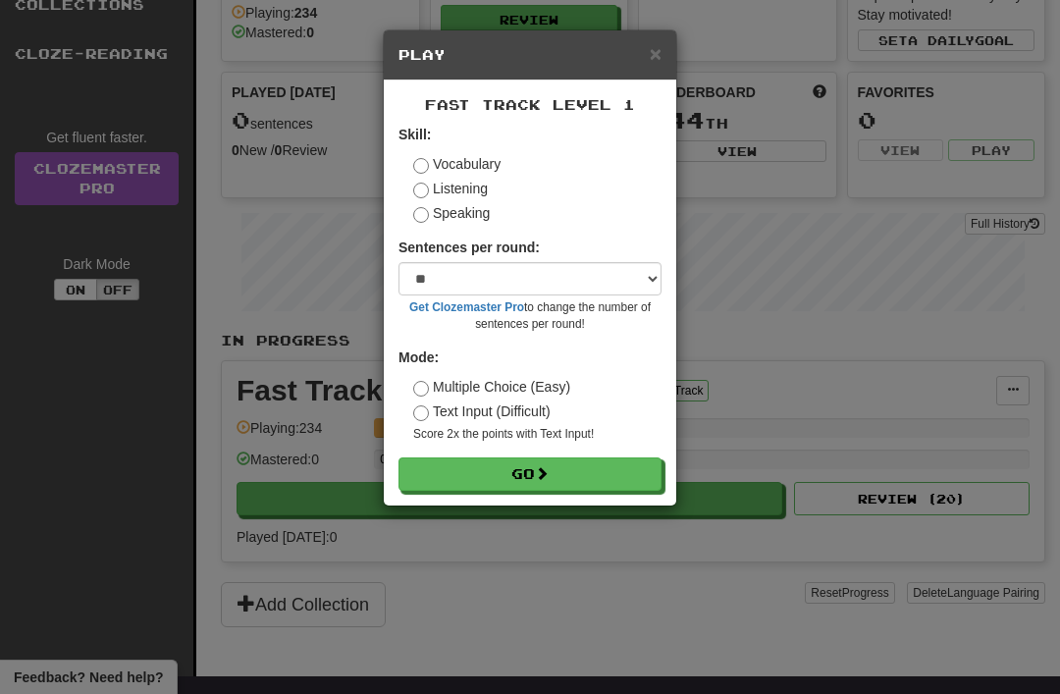
click at [484, 460] on button "Go" at bounding box center [529, 473] width 263 height 33
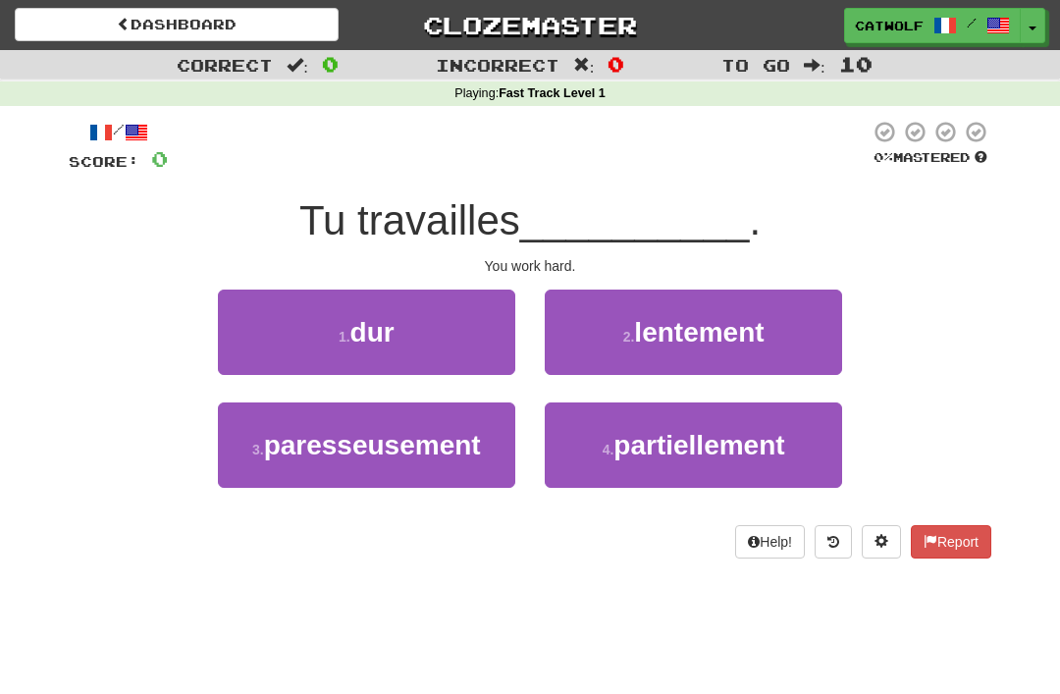
click at [360, 338] on span "dur" at bounding box center [372, 332] width 44 height 30
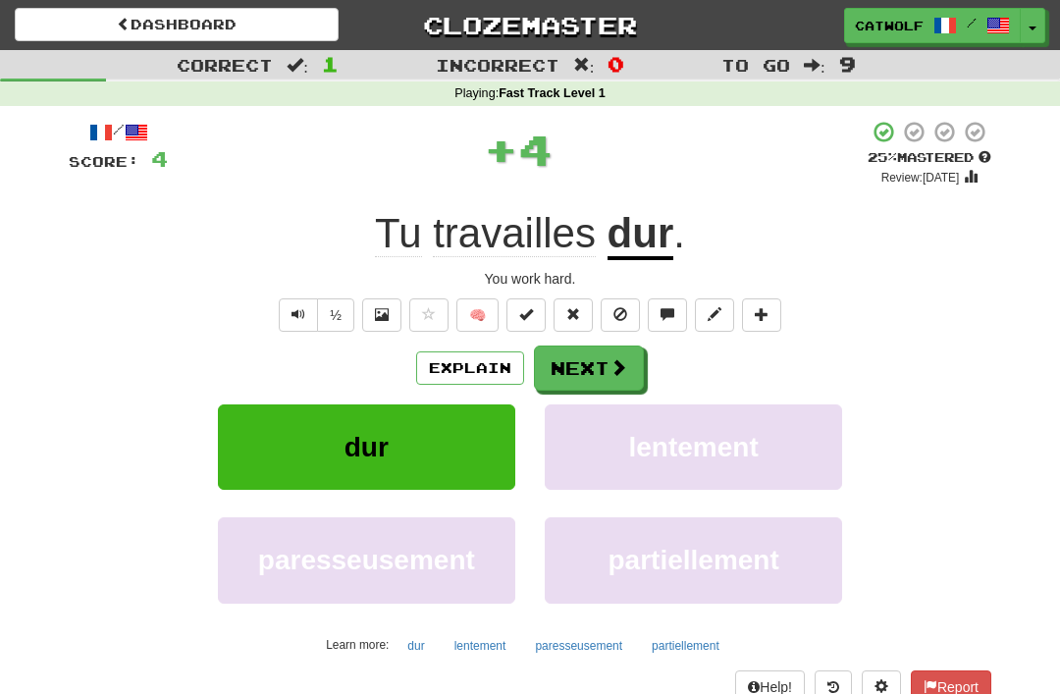
click at [586, 355] on button "Next" at bounding box center [589, 367] width 110 height 45
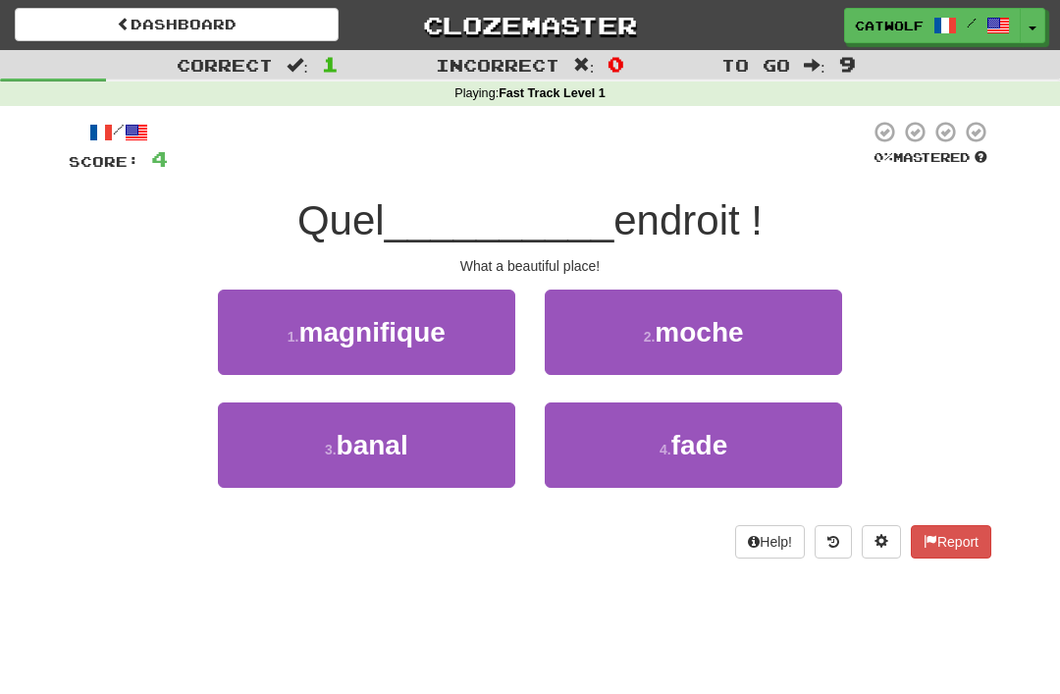
click at [382, 317] on span "magnifique" at bounding box center [371, 332] width 146 height 30
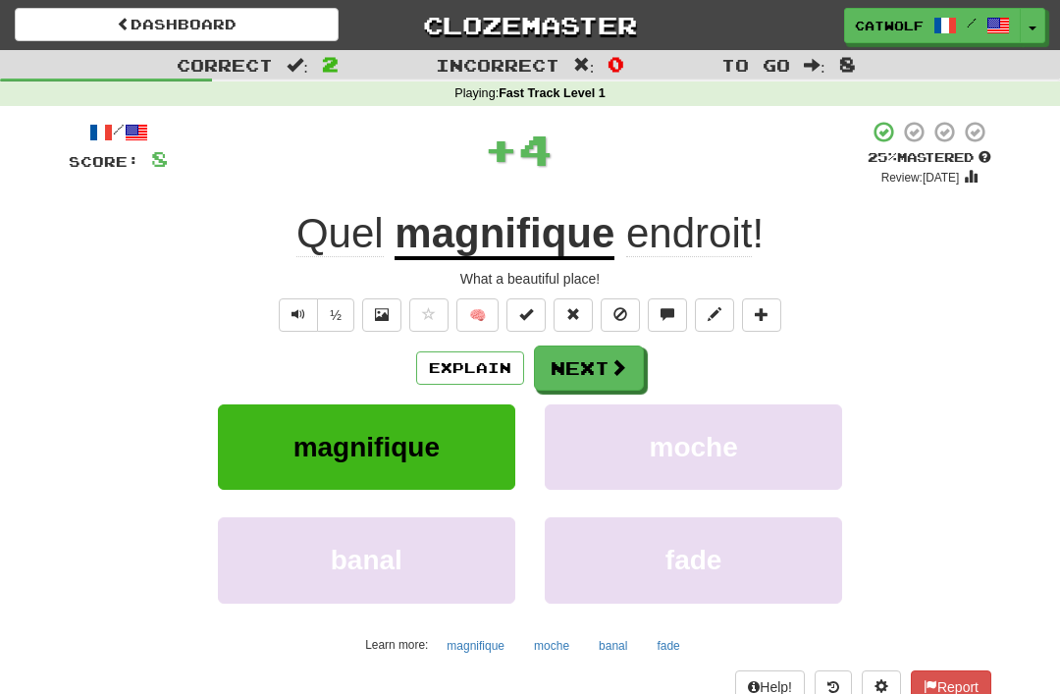
click at [550, 351] on button "Next" at bounding box center [589, 367] width 110 height 45
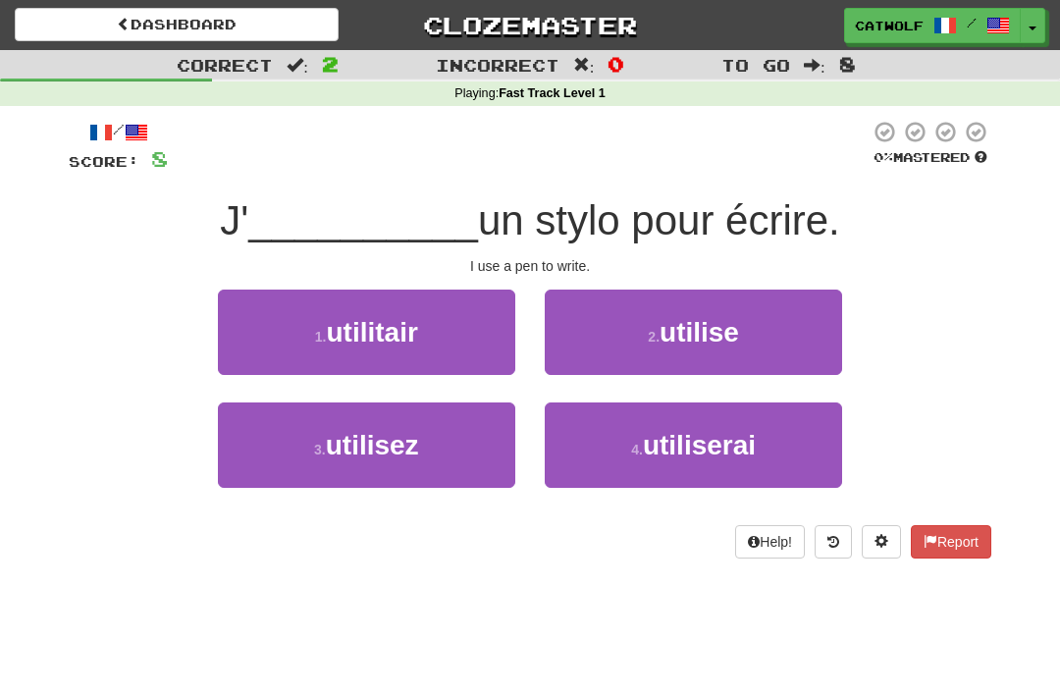
click at [601, 320] on button "2 . utilise" at bounding box center [693, 331] width 297 height 85
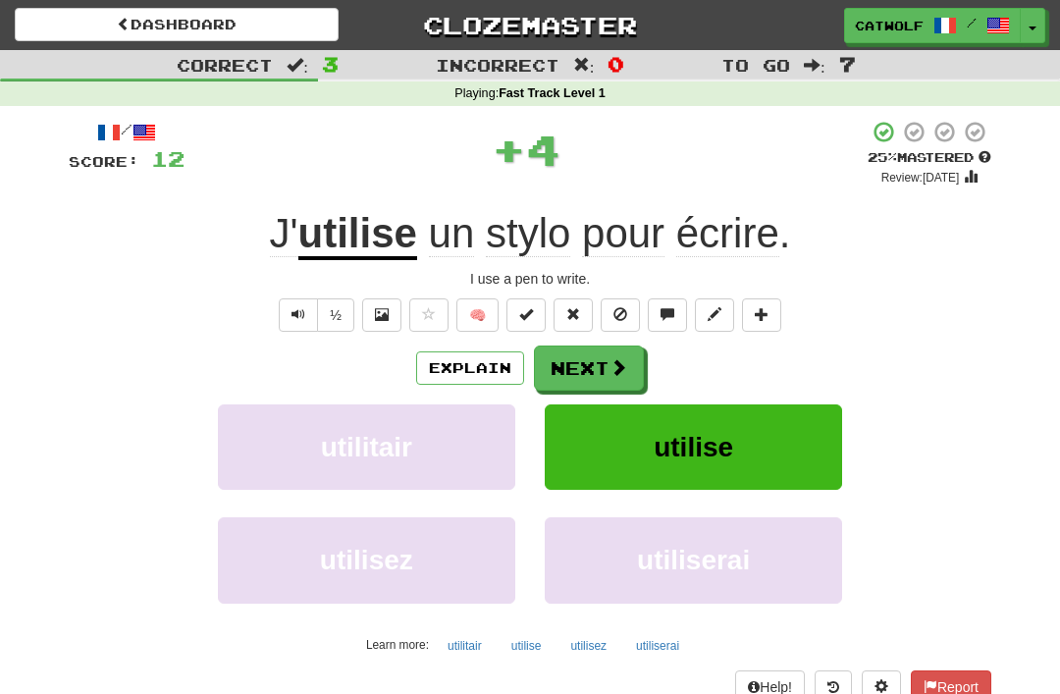
click at [563, 357] on button "Next" at bounding box center [589, 367] width 110 height 45
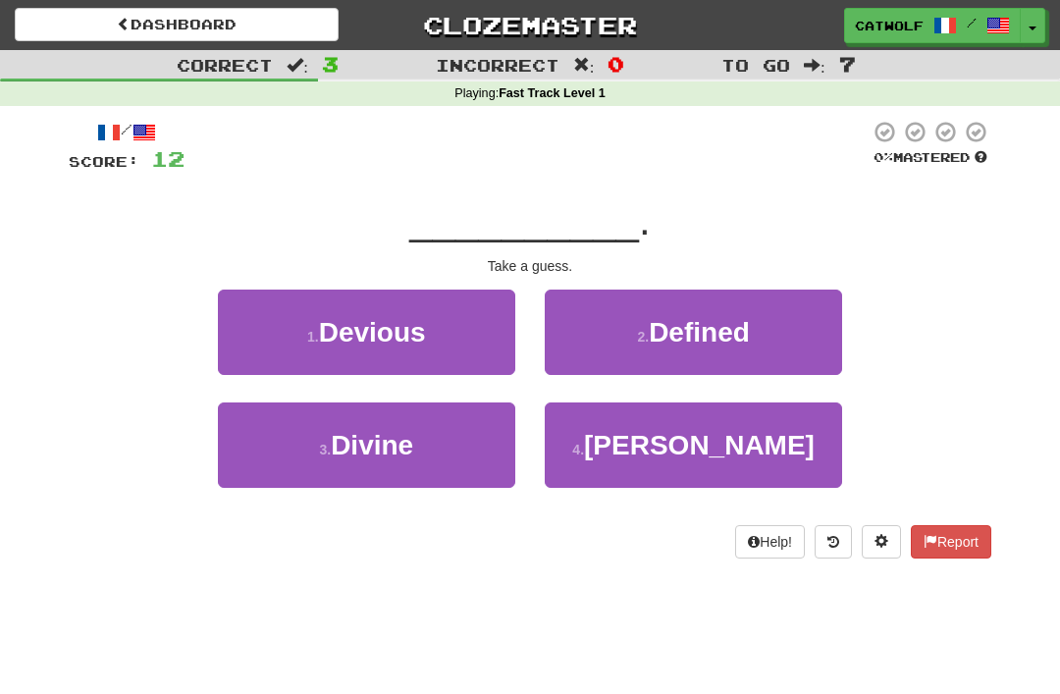
click at [598, 421] on button "4 . [GEOGRAPHIC_DATA]" at bounding box center [693, 444] width 297 height 85
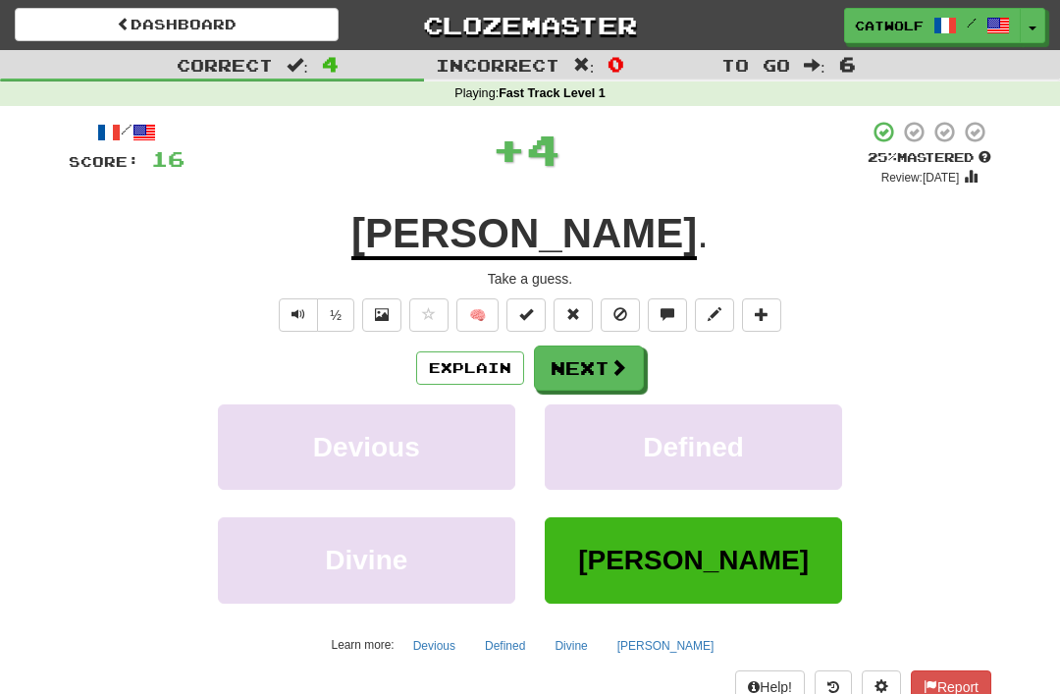
click at [563, 352] on button "Next" at bounding box center [589, 367] width 110 height 45
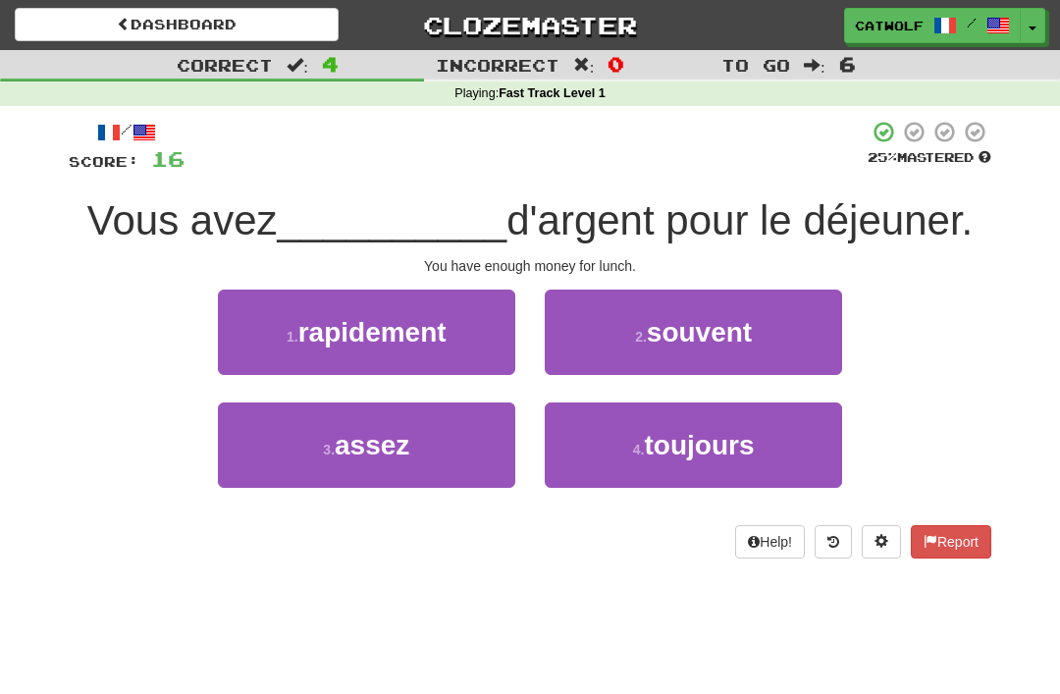
click at [434, 431] on button "3 . assez" at bounding box center [366, 444] width 297 height 85
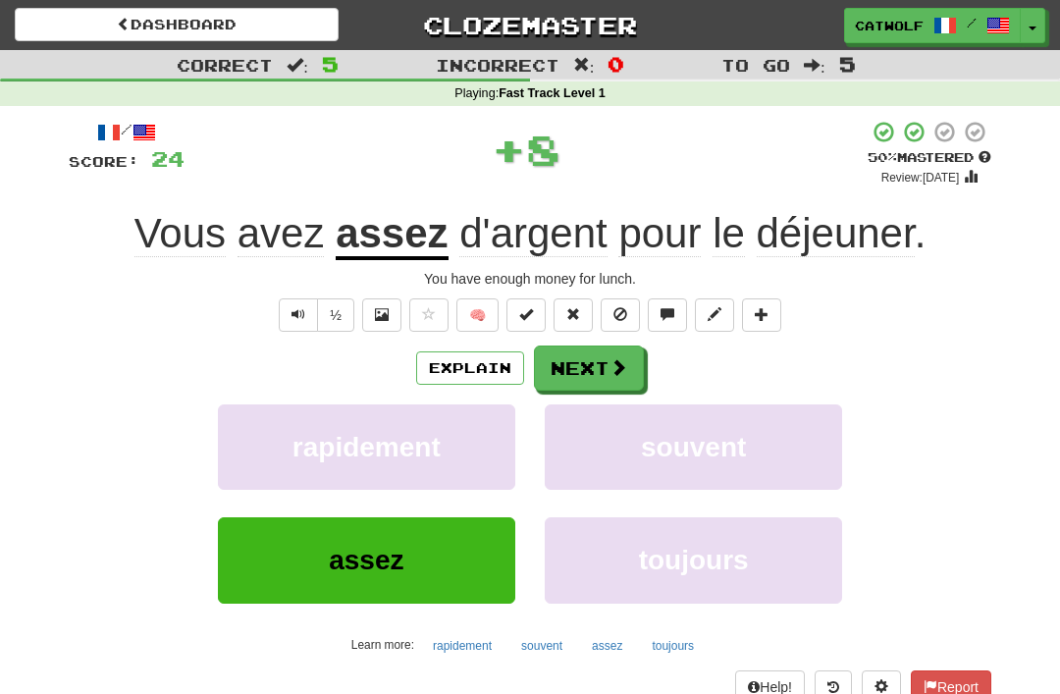
click at [577, 349] on button "Next" at bounding box center [589, 367] width 110 height 45
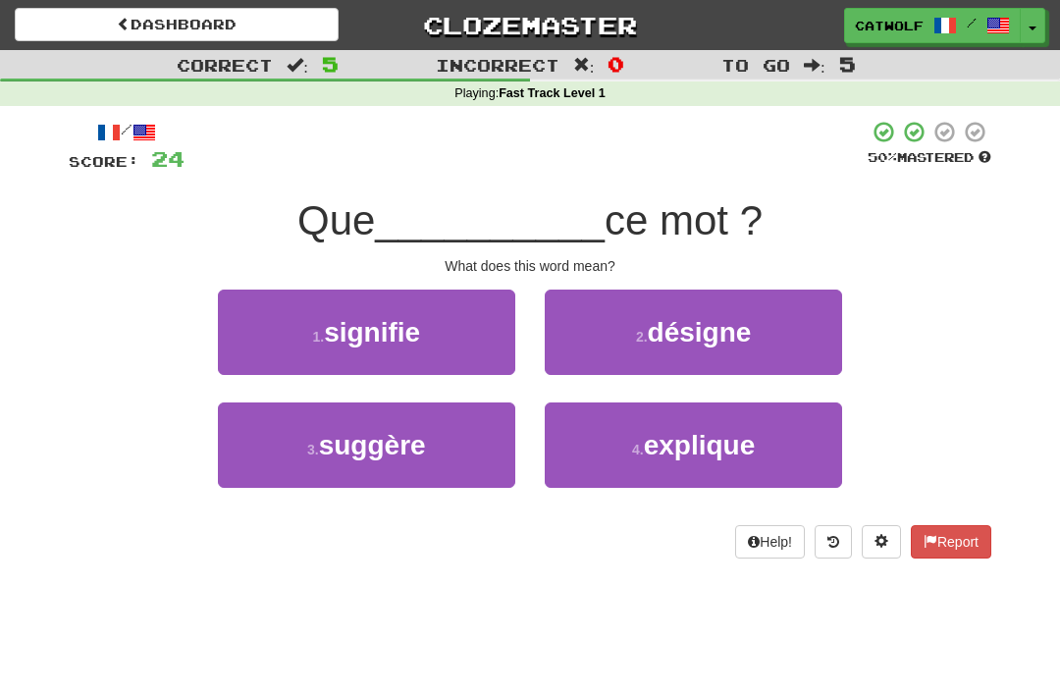
click at [375, 319] on span "signifie" at bounding box center [372, 332] width 96 height 30
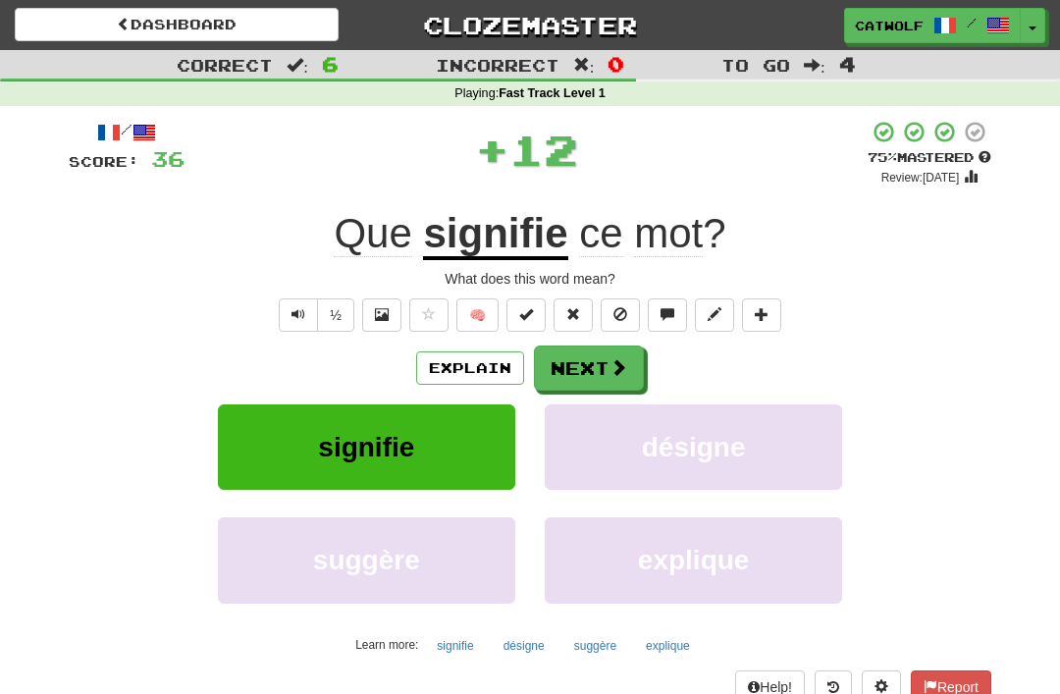
click at [574, 359] on button "Next" at bounding box center [589, 367] width 110 height 45
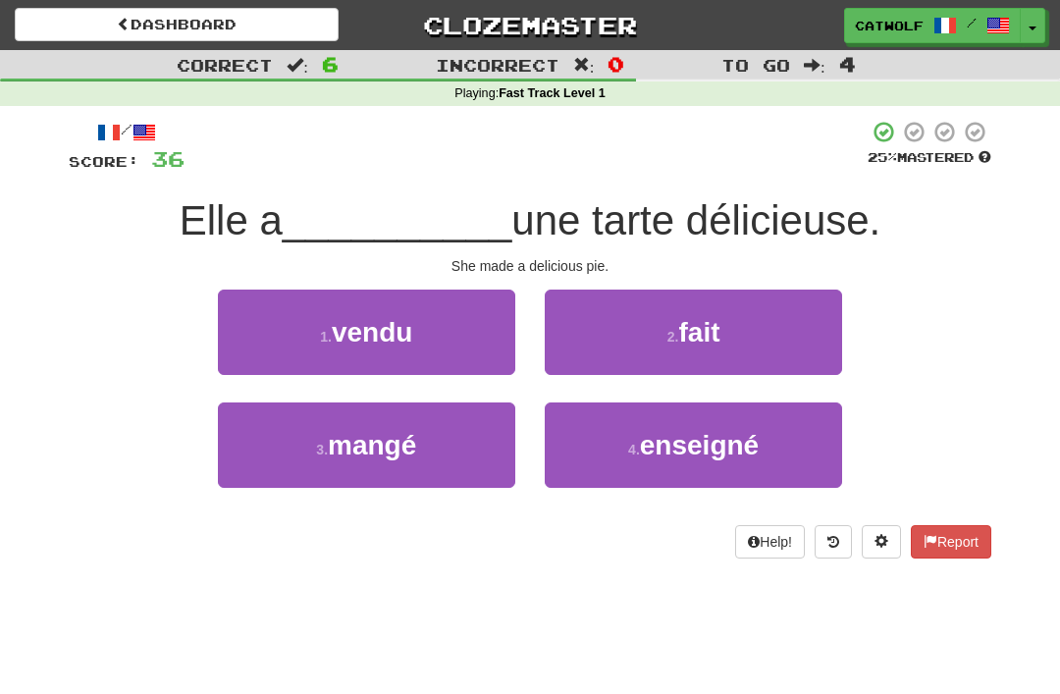
click at [604, 323] on button "2 . fait" at bounding box center [693, 331] width 297 height 85
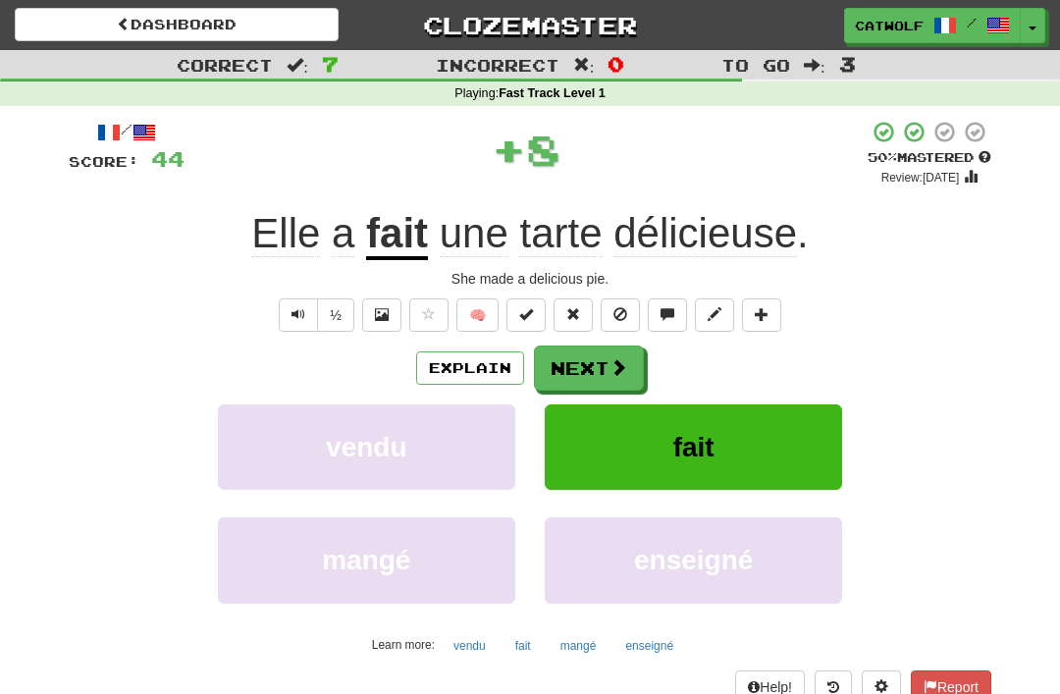
click at [562, 352] on button "Next" at bounding box center [589, 367] width 110 height 45
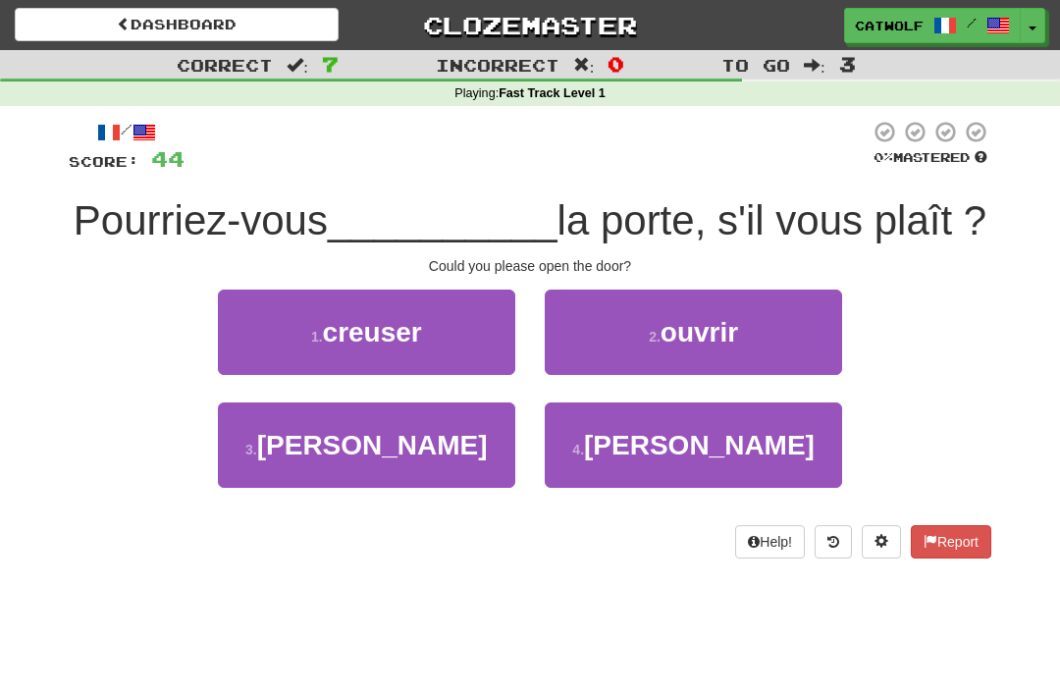
click at [603, 327] on button "2 . ouvrir" at bounding box center [693, 331] width 297 height 85
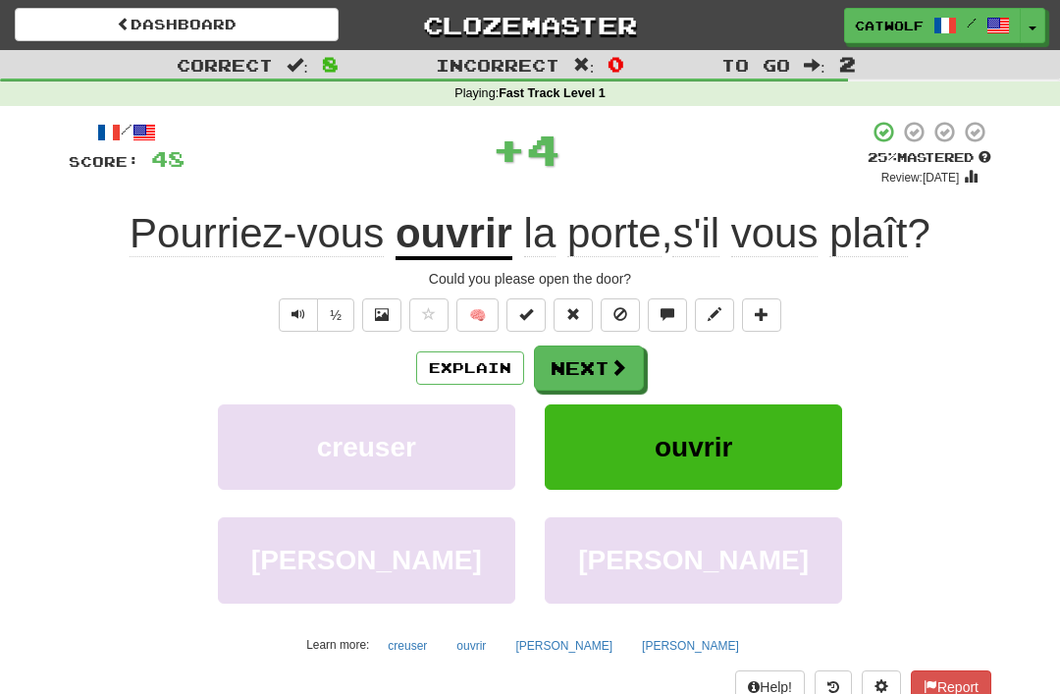
click at [570, 363] on button "Next" at bounding box center [589, 367] width 110 height 45
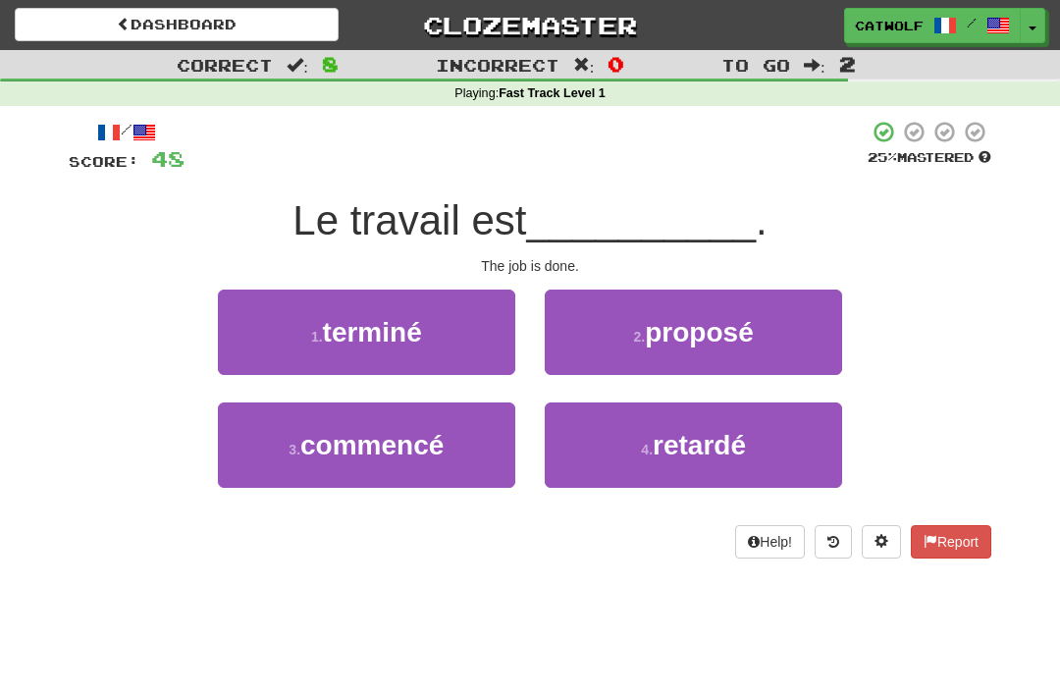
click at [418, 328] on span "terminé" at bounding box center [372, 332] width 99 height 30
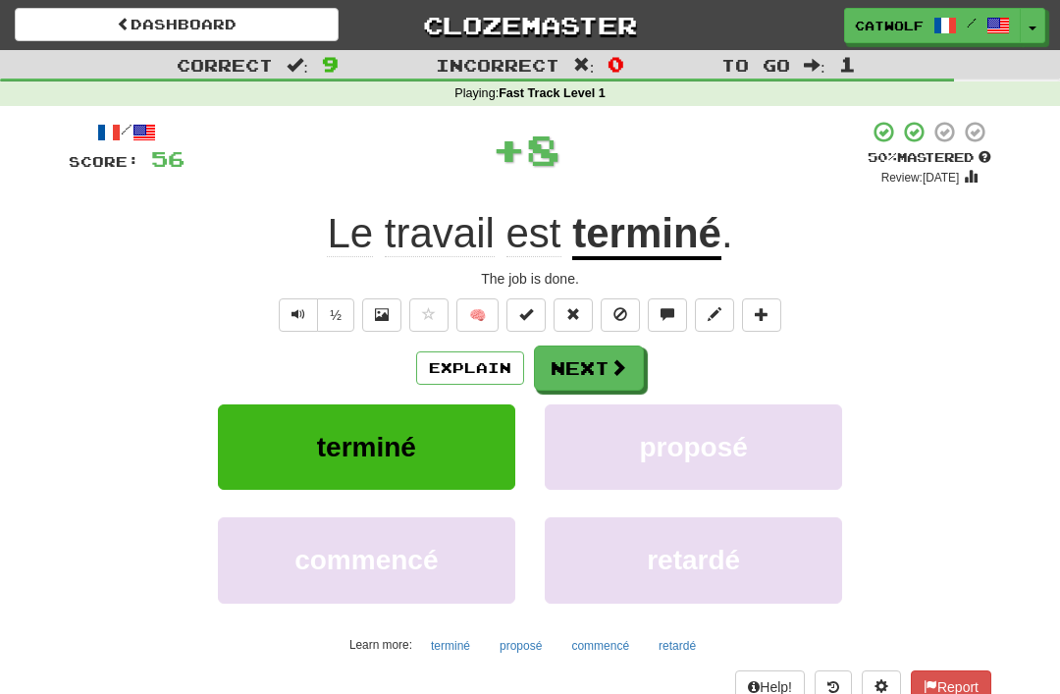
click at [577, 347] on button "Next" at bounding box center [589, 367] width 110 height 45
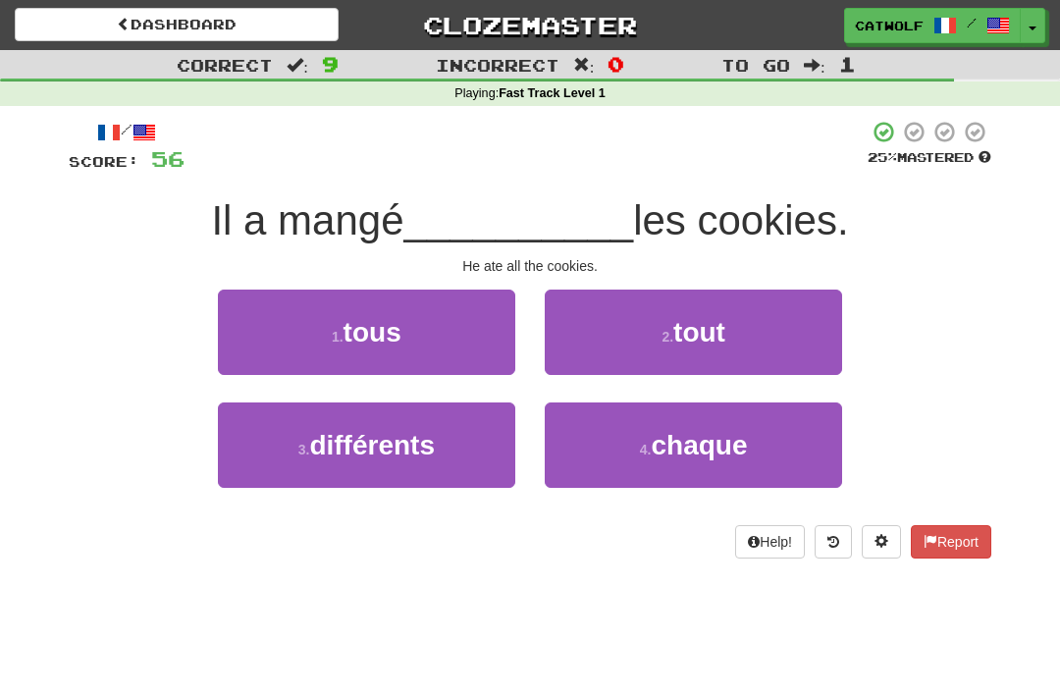
click at [413, 333] on button "1 . tous" at bounding box center [366, 331] width 297 height 85
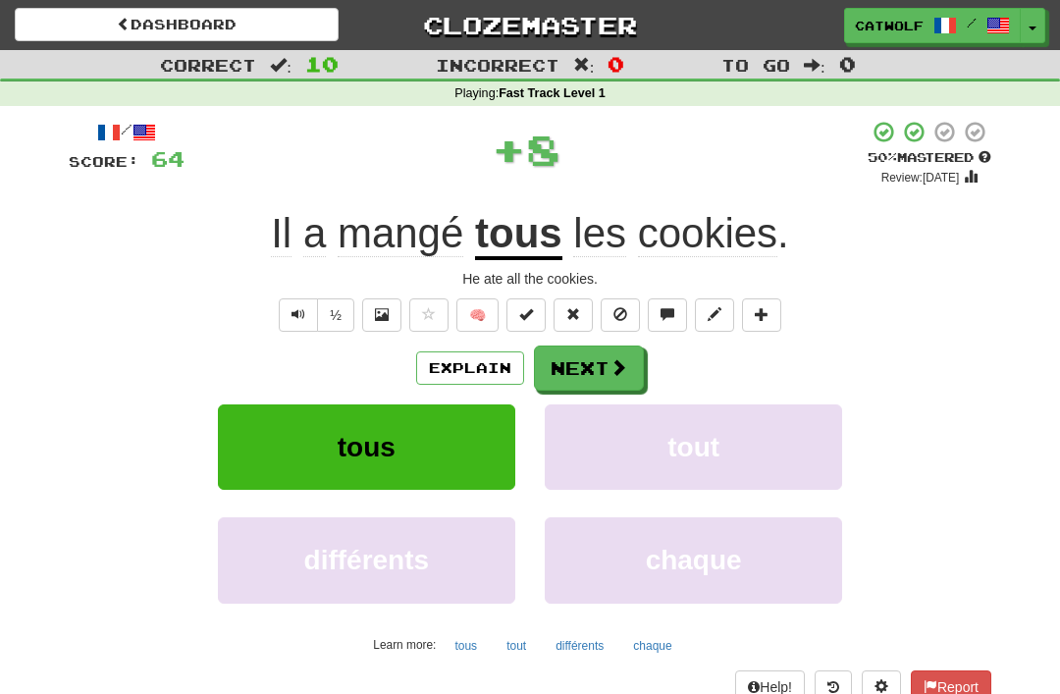
click at [578, 350] on button "Next" at bounding box center [589, 367] width 110 height 45
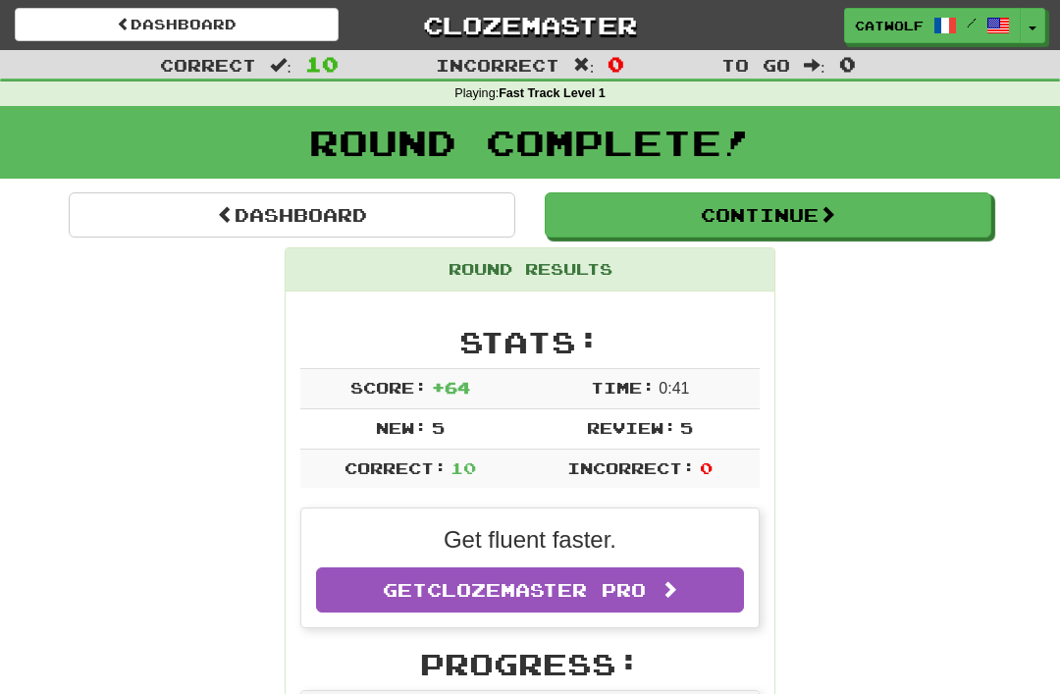
click at [311, 213] on link "Dashboard" at bounding box center [292, 214] width 446 height 45
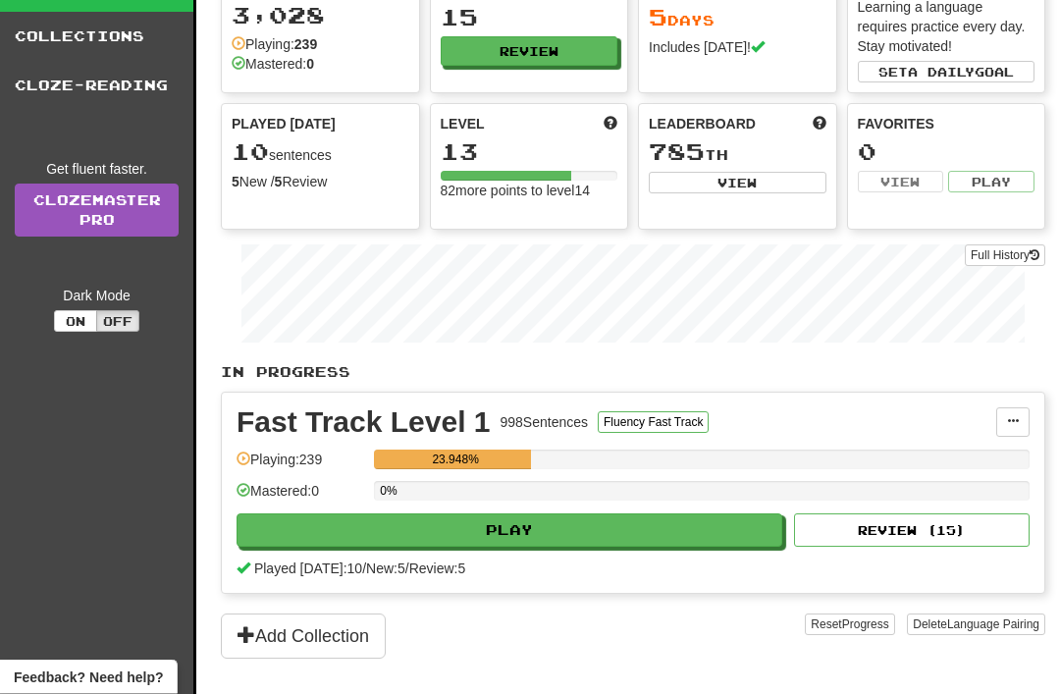
scroll to position [96, 0]
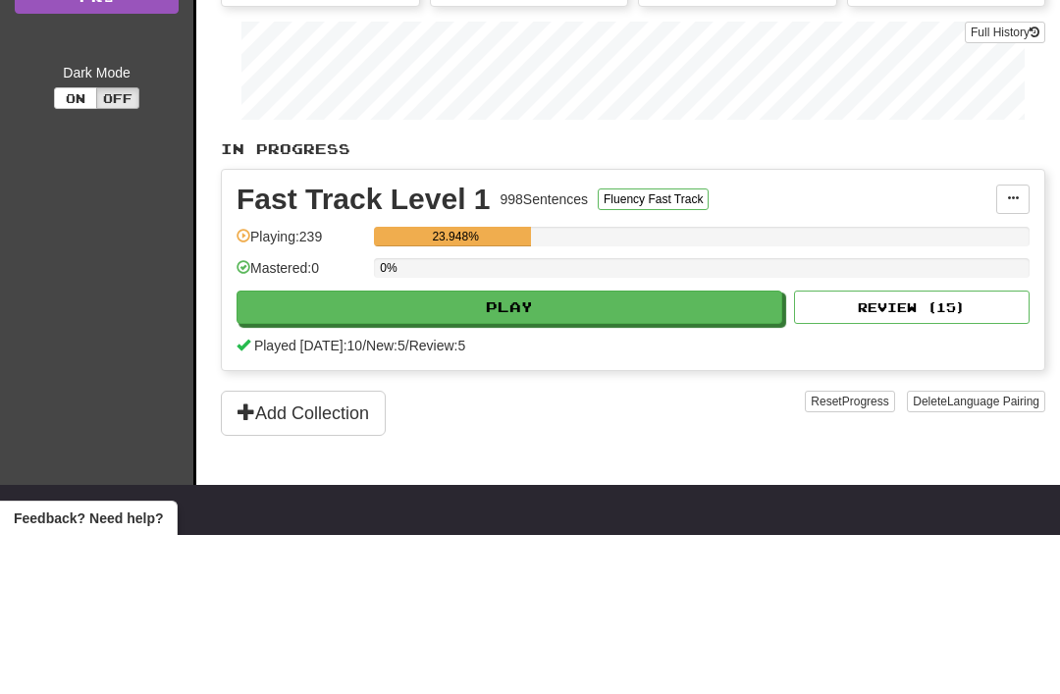
scroll to position [159, 0]
